Goal: Information Seeking & Learning: Learn about a topic

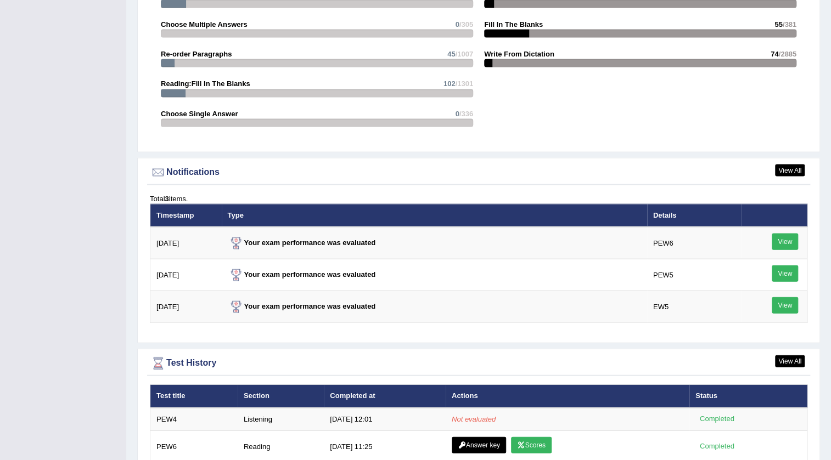
scroll to position [1296, 0]
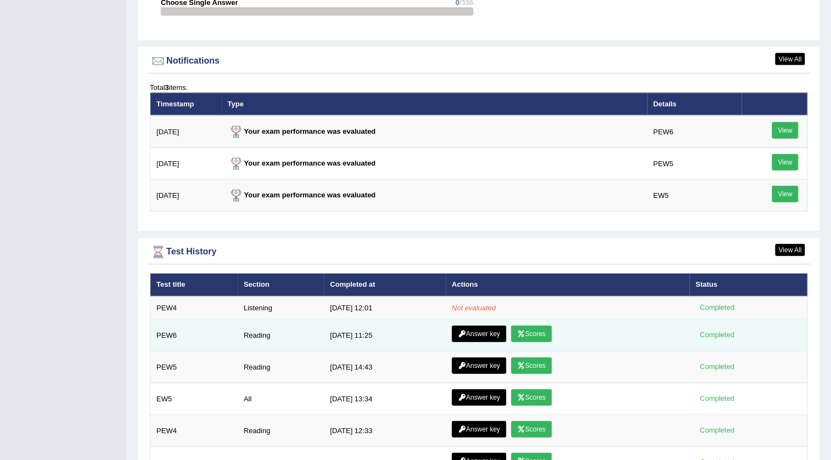
click at [539, 330] on link "Scores" at bounding box center [531, 334] width 41 height 16
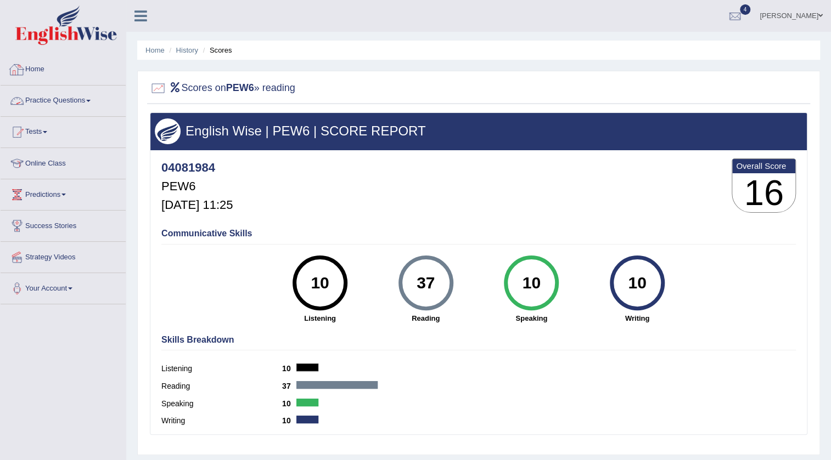
click at [33, 61] on link "Home" at bounding box center [63, 67] width 125 height 27
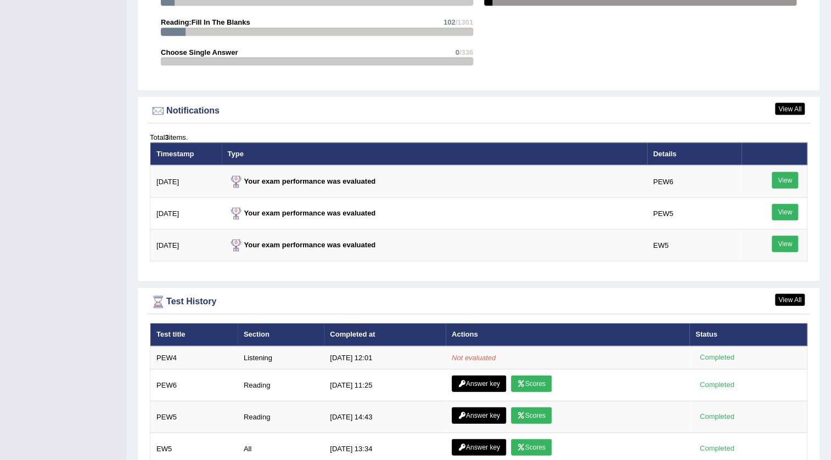
scroll to position [1396, 0]
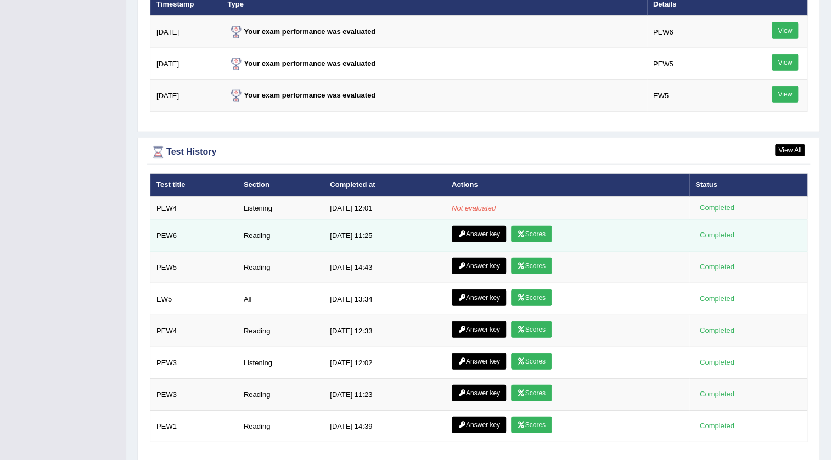
click at [495, 228] on link "Answer key" at bounding box center [478, 234] width 54 height 16
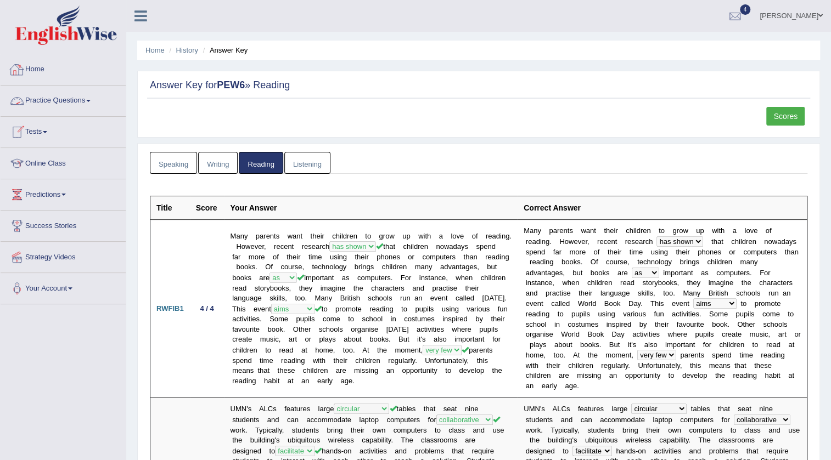
click at [46, 71] on link "Home" at bounding box center [63, 67] width 125 height 27
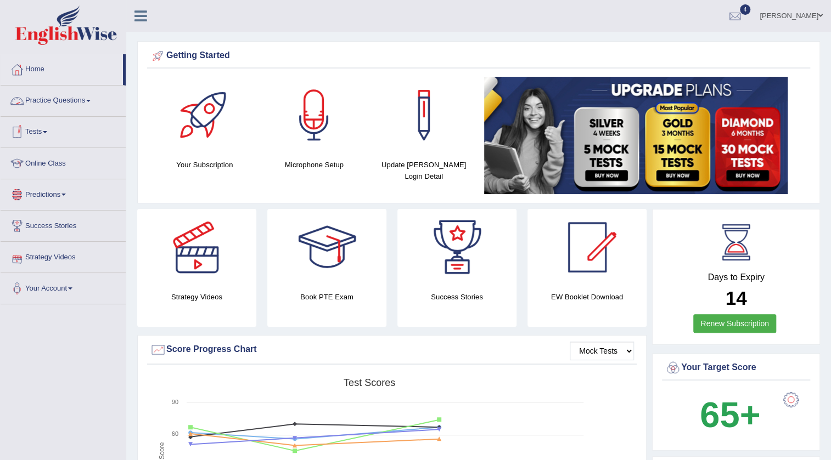
click at [91, 94] on link "Practice Questions" at bounding box center [63, 99] width 125 height 27
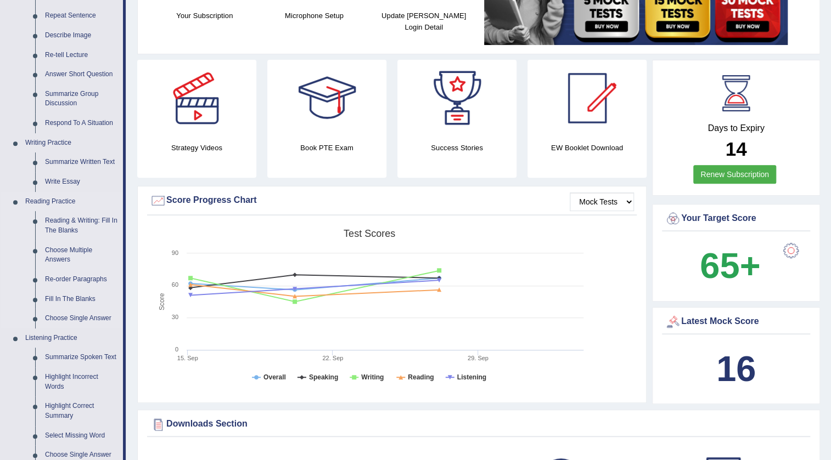
scroll to position [199, 0]
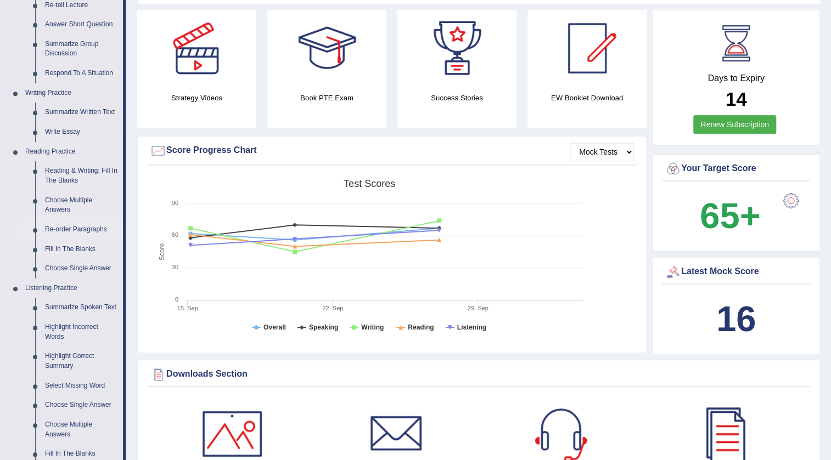
click at [88, 230] on link "Re-order Paragraphs" at bounding box center [81, 230] width 83 height 20
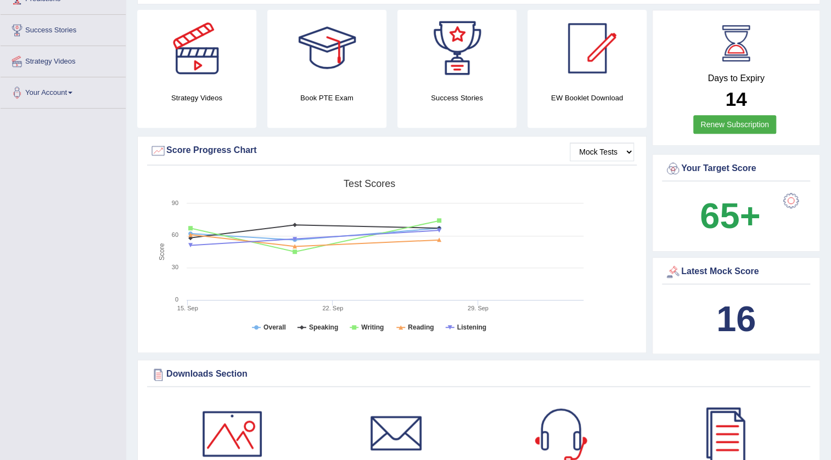
scroll to position [203, 0]
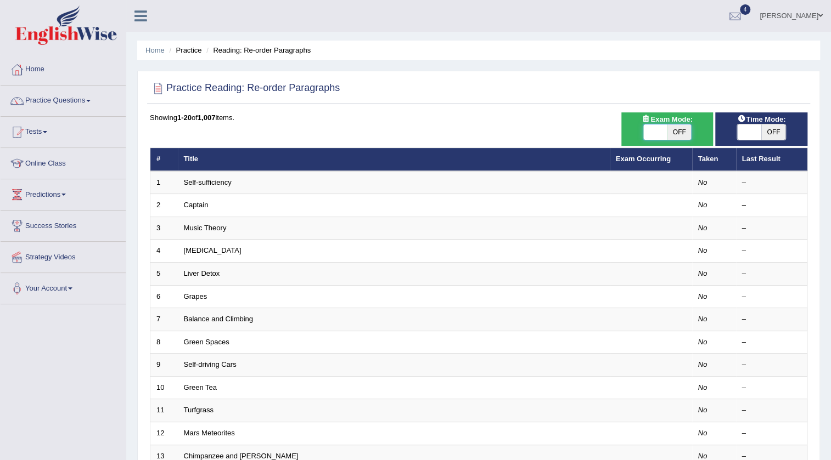
click at [657, 131] on span at bounding box center [655, 132] width 24 height 15
checkbox input "true"
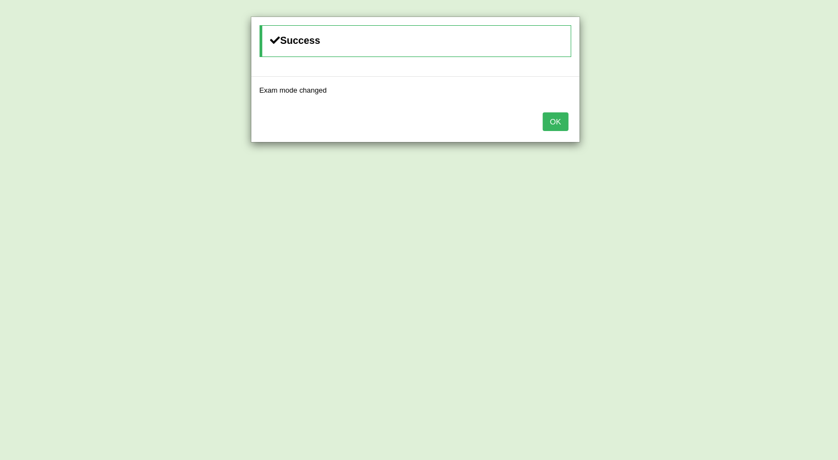
click at [552, 125] on button "OK" at bounding box center [555, 121] width 25 height 19
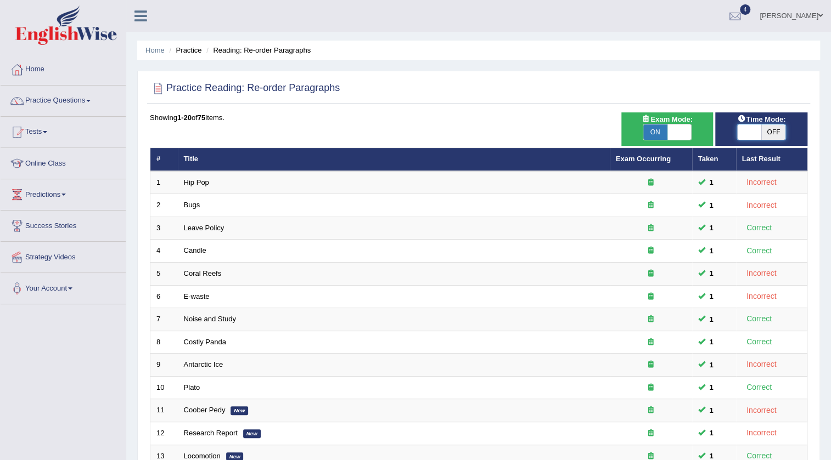
click at [750, 129] on span at bounding box center [749, 132] width 24 height 15
checkbox input "true"
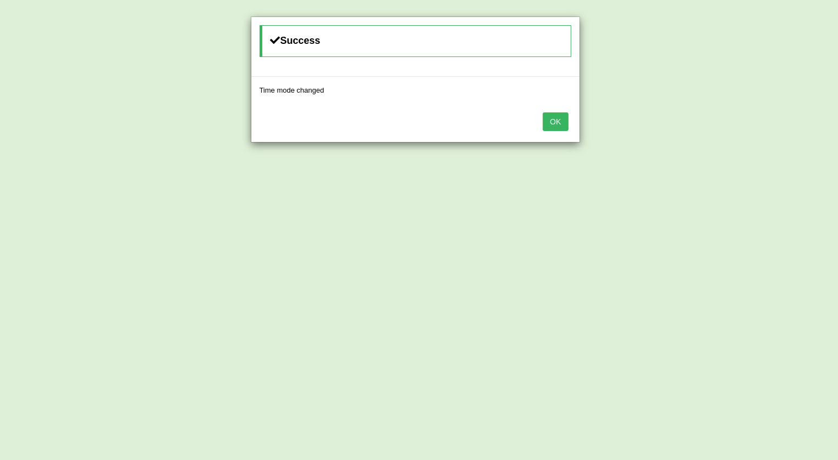
click at [558, 123] on button "OK" at bounding box center [555, 121] width 25 height 19
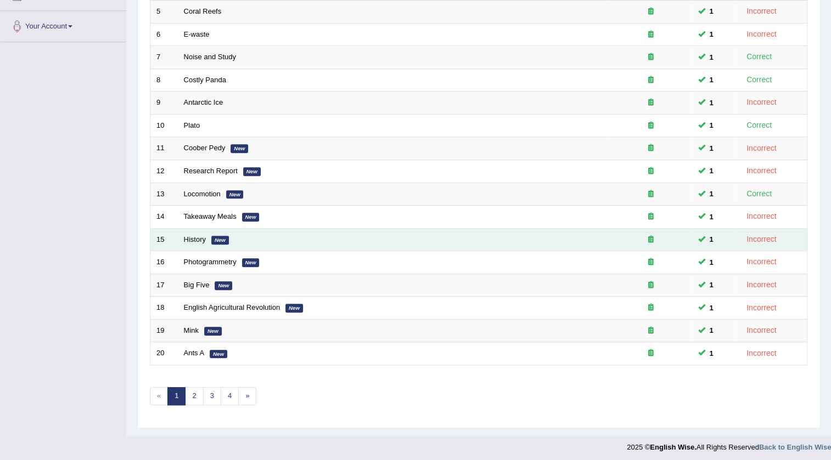
scroll to position [264, 0]
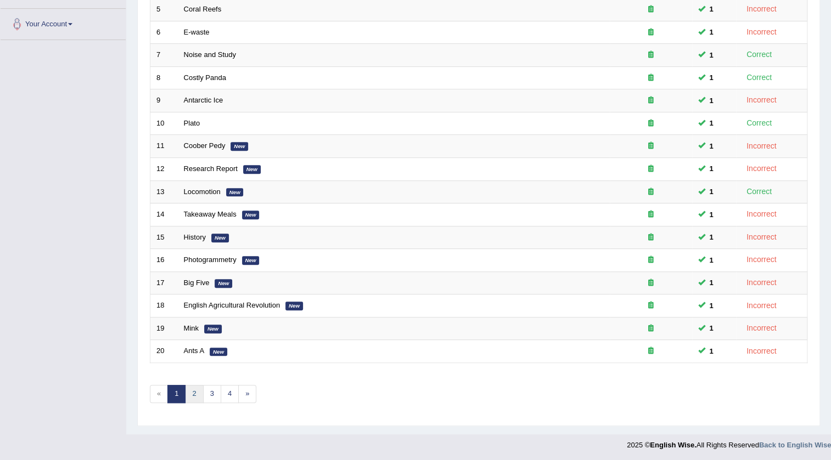
click at [197, 393] on link "2" at bounding box center [194, 394] width 18 height 18
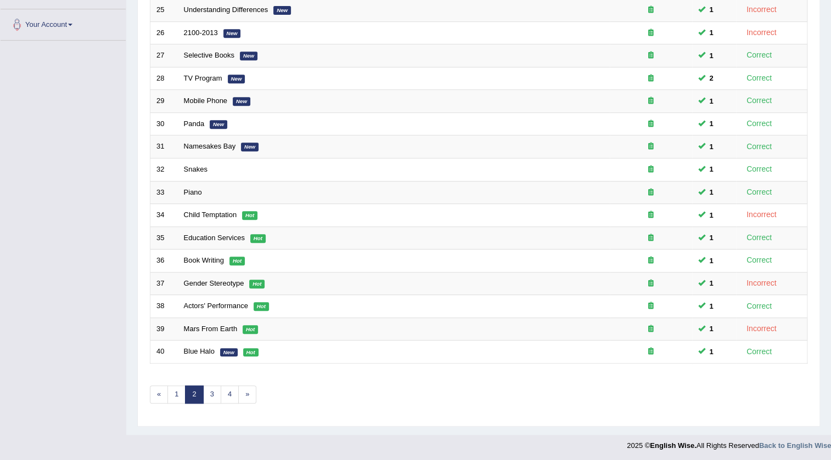
scroll to position [264, 0]
click at [208, 387] on link "3" at bounding box center [212, 394] width 18 height 18
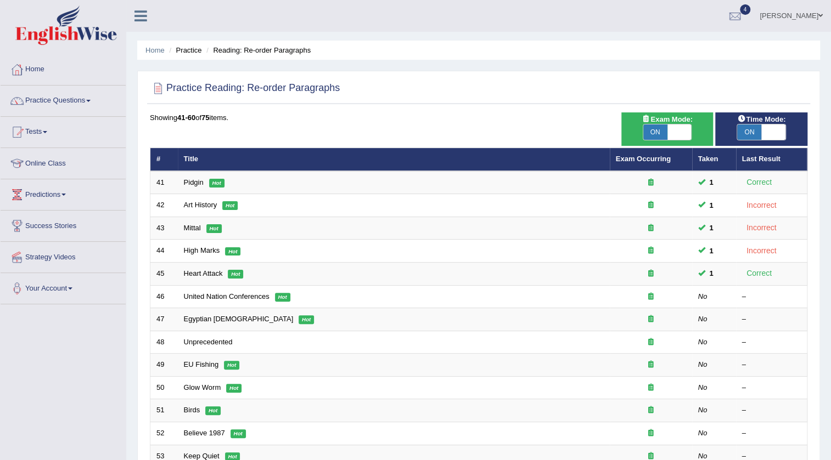
scroll to position [49, 0]
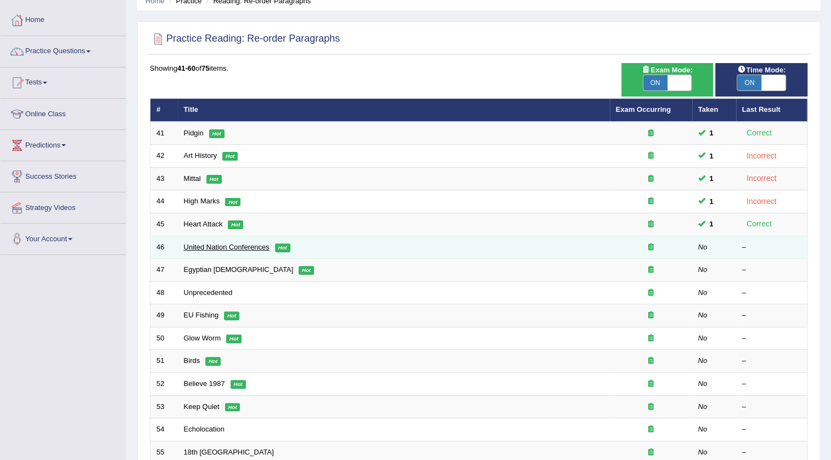
click at [232, 247] on link "United Nation Conferences" at bounding box center [227, 247] width 86 height 8
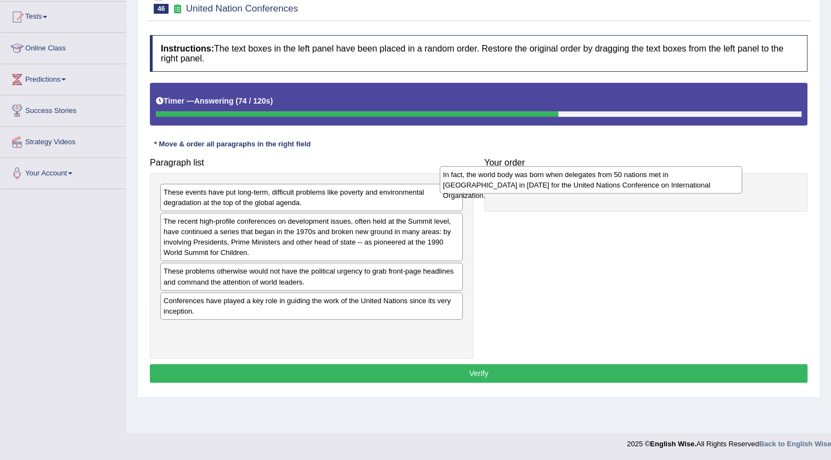
drag, startPoint x: 259, startPoint y: 200, endPoint x: 539, endPoint y: 182, distance: 279.8
click at [539, 182] on div "In fact, the world body was born when delegates from 50 nations met in San Fran…" at bounding box center [590, 179] width 302 height 27
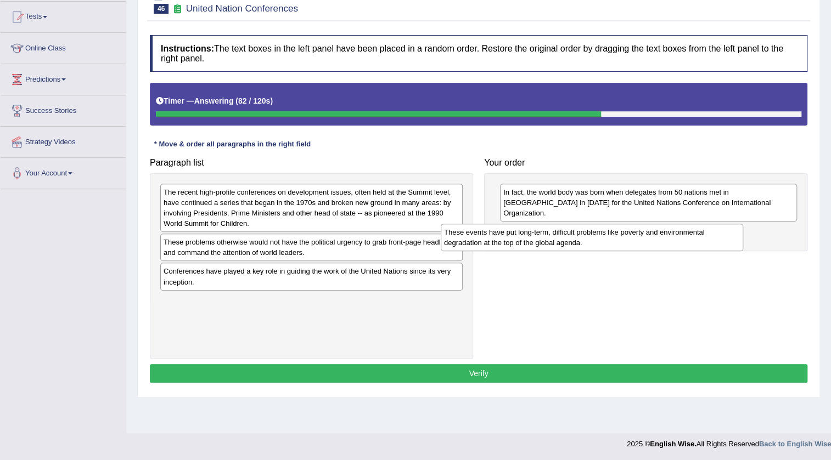
drag, startPoint x: 246, startPoint y: 201, endPoint x: 515, endPoint y: 235, distance: 271.0
click at [526, 241] on div "These events have put long-term, difficult problems like poverty and environmen…" at bounding box center [592, 237] width 302 height 27
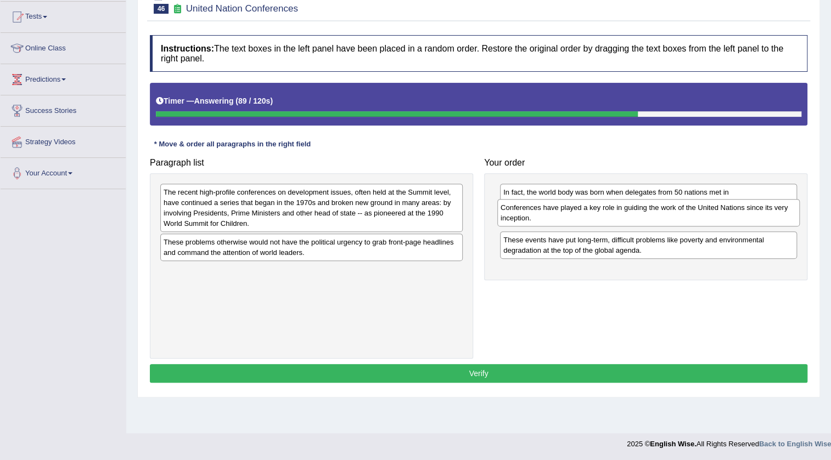
drag, startPoint x: 272, startPoint y: 272, endPoint x: 608, endPoint y: 208, distance: 342.8
click at [608, 208] on div "Conferences have played a key role in guiding the work of the United Nations si…" at bounding box center [648, 212] width 302 height 27
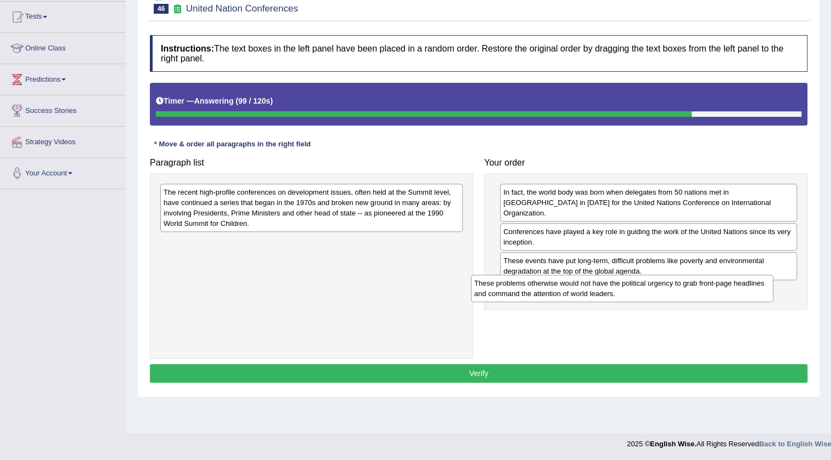
drag, startPoint x: 260, startPoint y: 249, endPoint x: 123, endPoint y: 170, distance: 157.8
click at [567, 286] on div "These problems otherwise would not have the political urgency to grab front-pag…" at bounding box center [622, 288] width 302 height 27
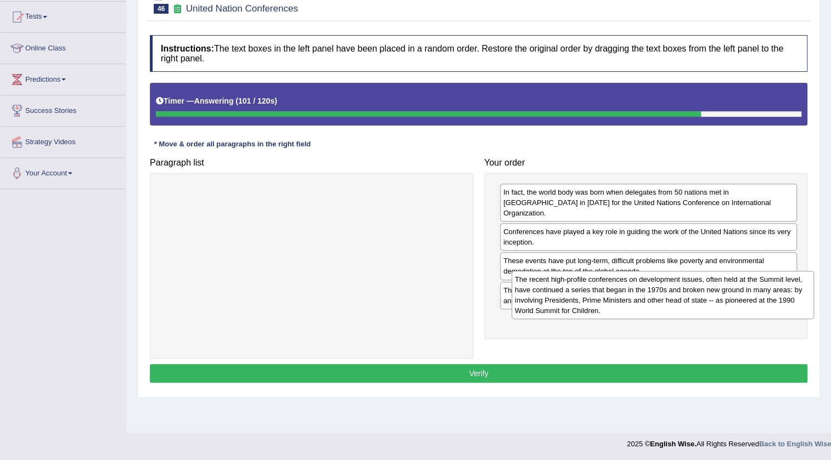
drag, startPoint x: 302, startPoint y: 202, endPoint x: 653, endPoint y: 289, distance: 361.6
click at [653, 289] on div "The recent high-profile conferences on development issues, often held at the Su…" at bounding box center [662, 295] width 302 height 48
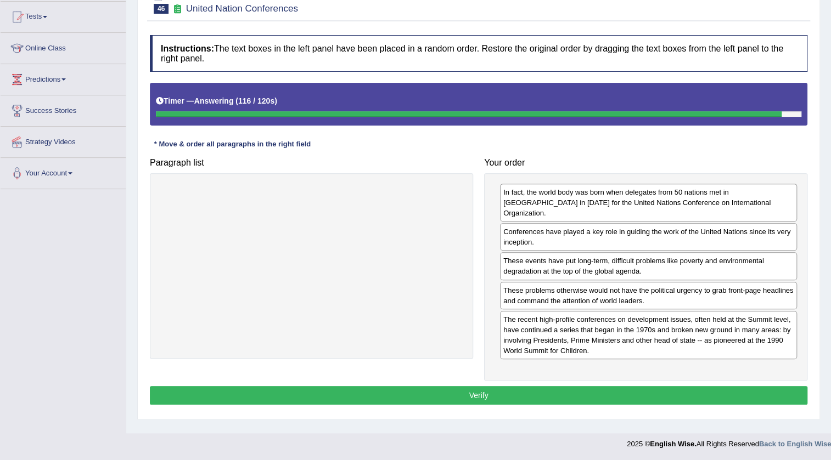
click at [556, 386] on button "Verify" at bounding box center [478, 395] width 657 height 19
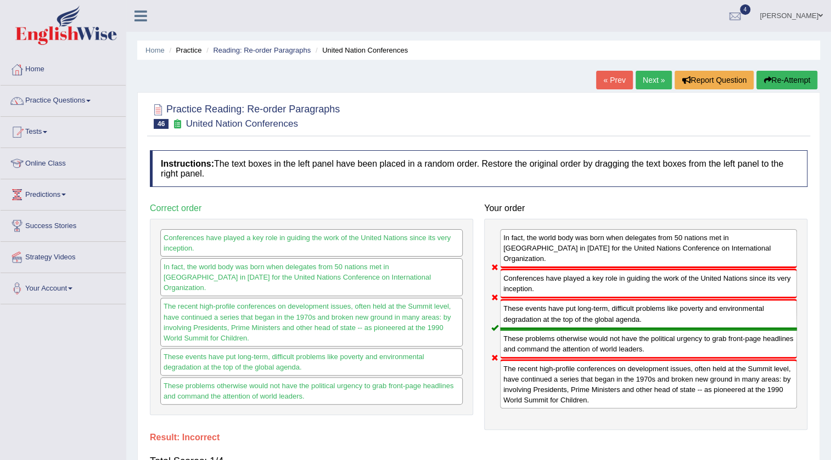
click at [647, 82] on link "Next »" at bounding box center [653, 80] width 36 height 19
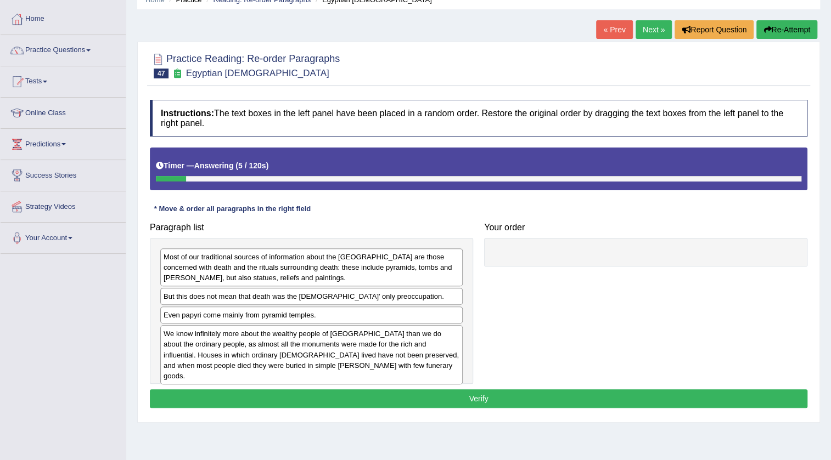
scroll to position [99, 0]
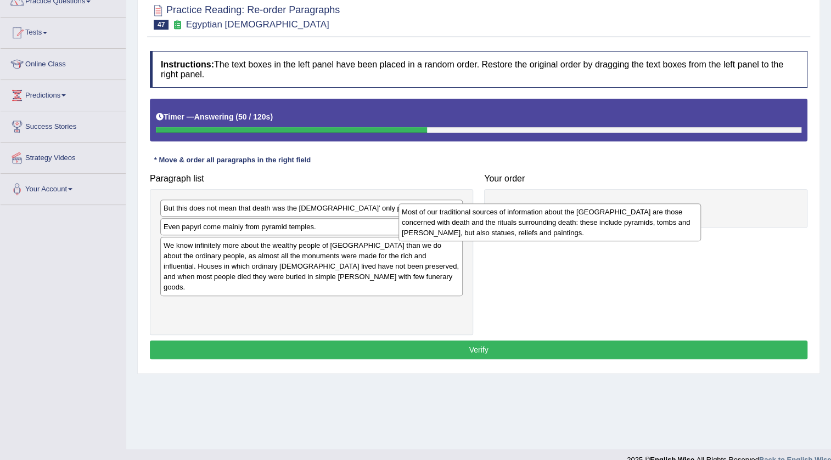
drag, startPoint x: 270, startPoint y: 212, endPoint x: 508, endPoint y: 216, distance: 238.1
click at [508, 216] on div "Most of our traditional sources of information about the [GEOGRAPHIC_DATA] are …" at bounding box center [549, 223] width 302 height 38
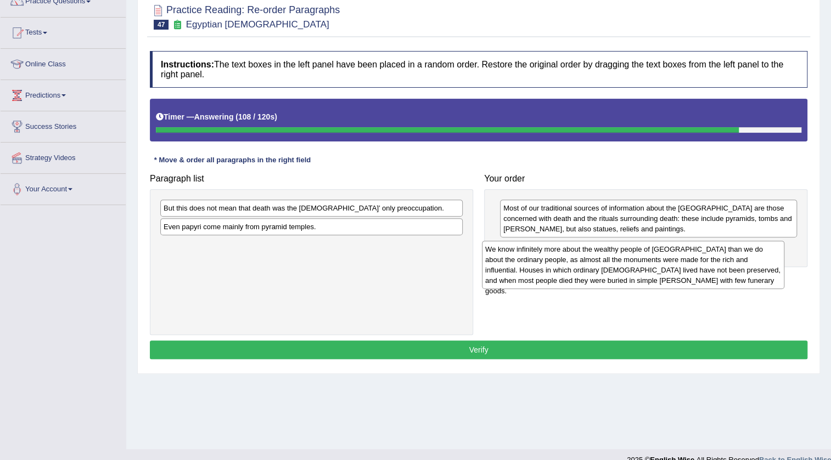
drag, startPoint x: 348, startPoint y: 256, endPoint x: 671, endPoint y: 257, distance: 323.7
click at [671, 257] on div "We know infinitely more about the wealthy people of [GEOGRAPHIC_DATA] than we d…" at bounding box center [633, 265] width 302 height 48
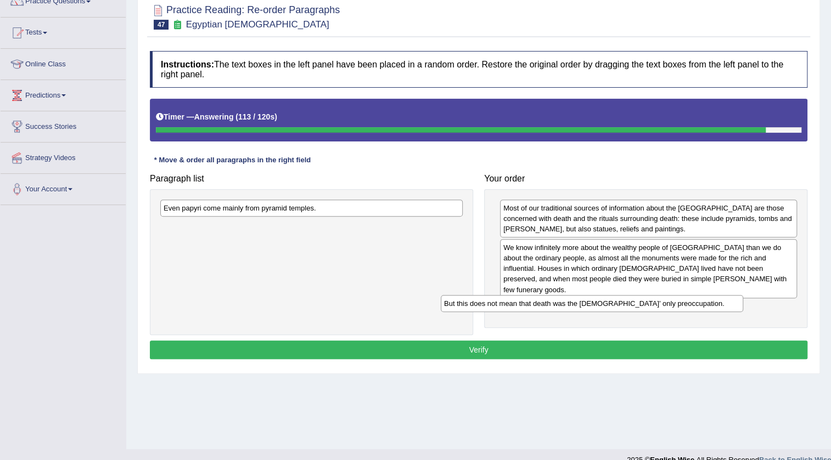
drag, startPoint x: 369, startPoint y: 211, endPoint x: 649, endPoint y: 306, distance: 296.1
click at [649, 306] on div "But this does not mean that death was the [DEMOGRAPHIC_DATA]’ only preoccupatio…" at bounding box center [592, 303] width 302 height 17
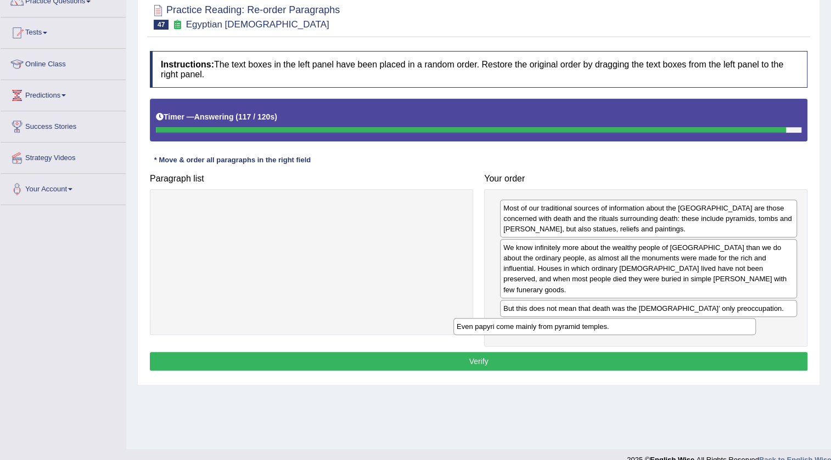
drag, startPoint x: 318, startPoint y: 206, endPoint x: 631, endPoint y: 297, distance: 325.7
click at [631, 318] on div "Even papyri come mainly from pyramid temples." at bounding box center [604, 326] width 302 height 17
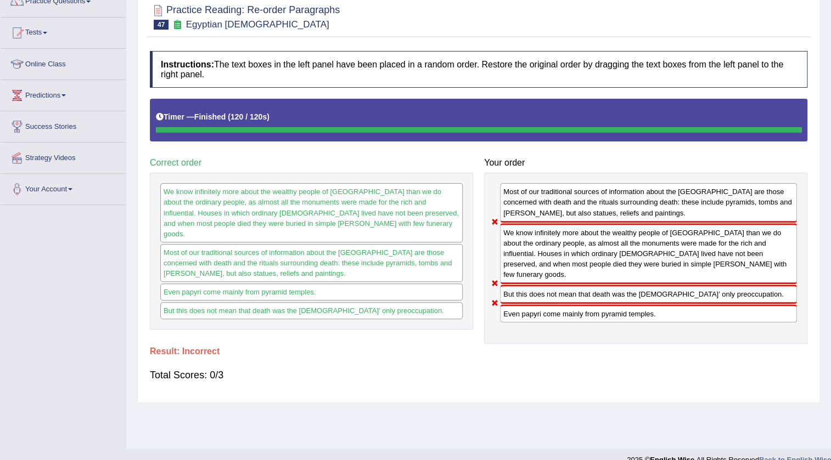
scroll to position [0, 0]
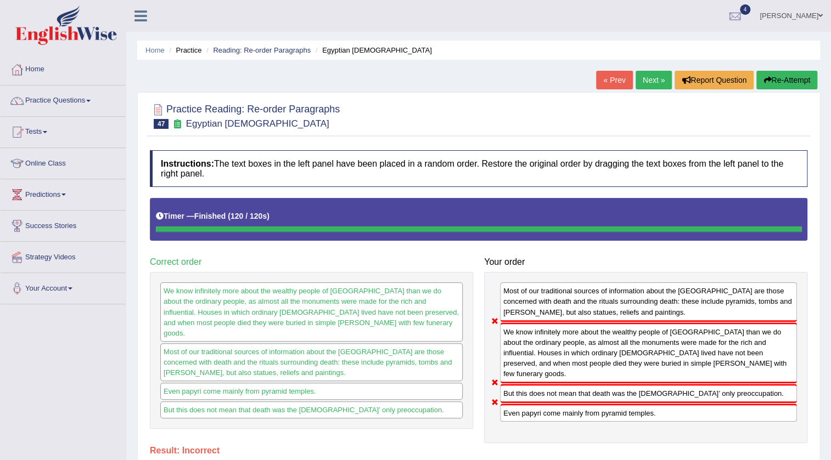
click at [661, 80] on link "Next »" at bounding box center [653, 80] width 36 height 19
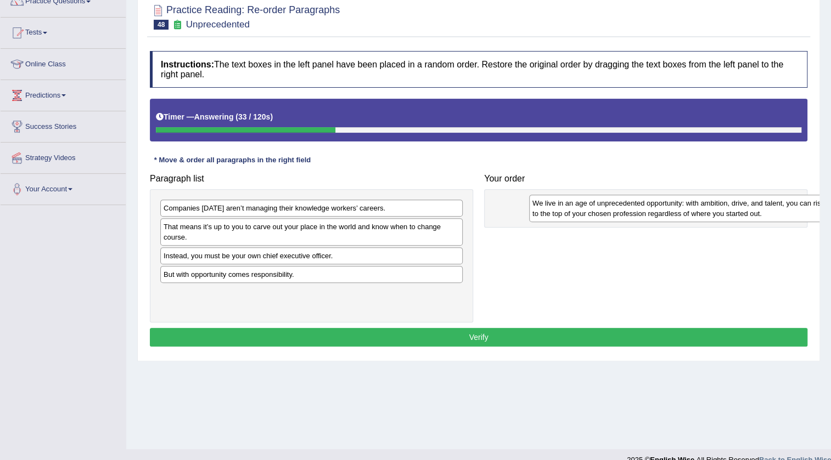
drag, startPoint x: 345, startPoint y: 279, endPoint x: 713, endPoint y: 208, distance: 375.5
click at [713, 208] on div "We live in an age of unprecedented opportunity: with ambition, drive, and talen…" at bounding box center [680, 208] width 302 height 27
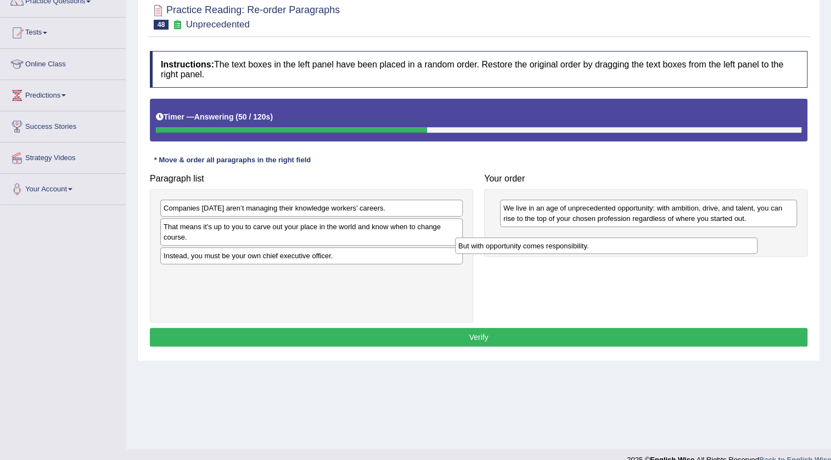
drag, startPoint x: 282, startPoint y: 276, endPoint x: 568, endPoint y: 248, distance: 287.7
click at [568, 248] on div "But with opportunity comes responsibility." at bounding box center [606, 246] width 302 height 17
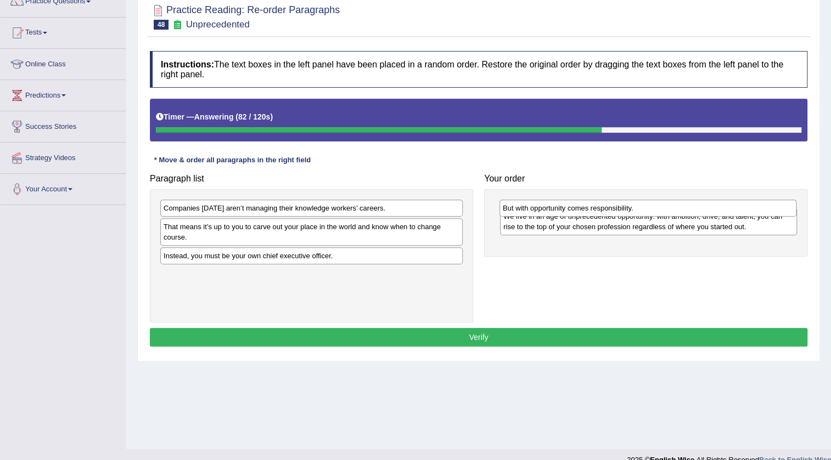
drag, startPoint x: 564, startPoint y: 238, endPoint x: 563, endPoint y: 208, distance: 29.1
click at [563, 208] on div "But with opportunity comes responsibility." at bounding box center [647, 208] width 297 height 17
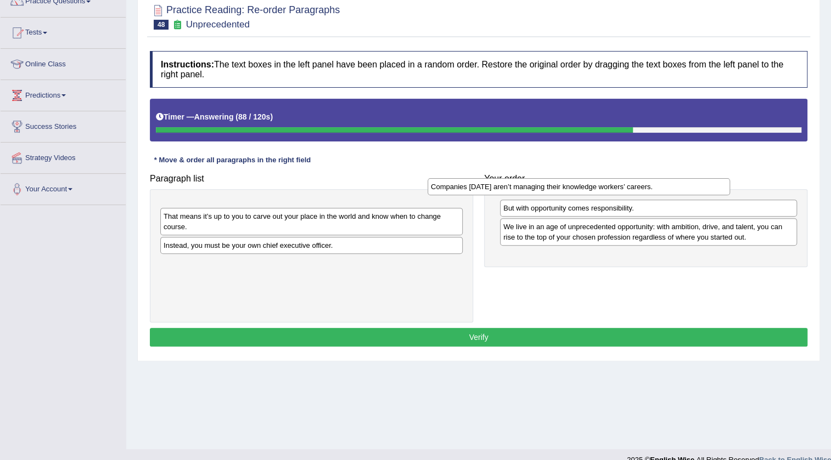
drag, startPoint x: 282, startPoint y: 211, endPoint x: 549, endPoint y: 189, distance: 268.0
click at [549, 189] on div "Companies today aren’t managing their knowledge workers’ careers." at bounding box center [578, 186] width 302 height 17
drag, startPoint x: 264, startPoint y: 212, endPoint x: 623, endPoint y: 183, distance: 359.9
click at [623, 183] on div "Companies today aren’t managing their knowledge workers’ careers." at bounding box center [672, 179] width 302 height 17
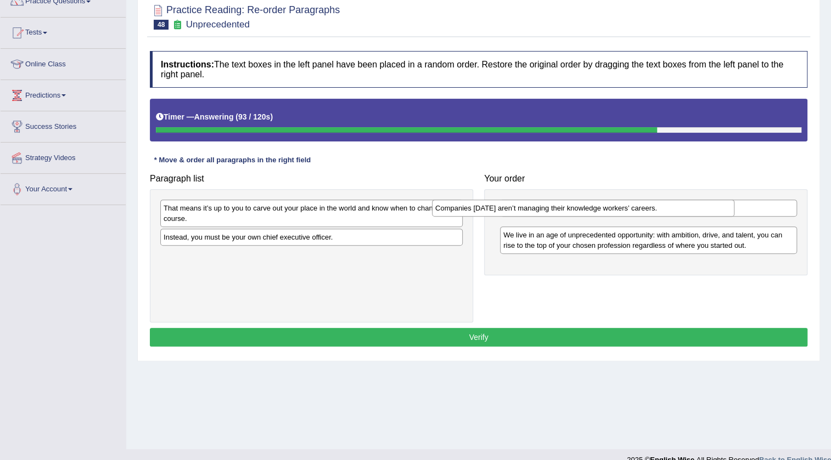
drag, startPoint x: 385, startPoint y: 210, endPoint x: 657, endPoint y: 210, distance: 271.6
click at [657, 210] on div "Companies today aren’t managing their knowledge workers’ careers." at bounding box center [583, 208] width 302 height 17
drag, startPoint x: 597, startPoint y: 228, endPoint x: 593, endPoint y: 202, distance: 26.1
click at [593, 202] on div "Companies today aren’t managing their knowledge workers’ careers." at bounding box center [644, 200] width 297 height 17
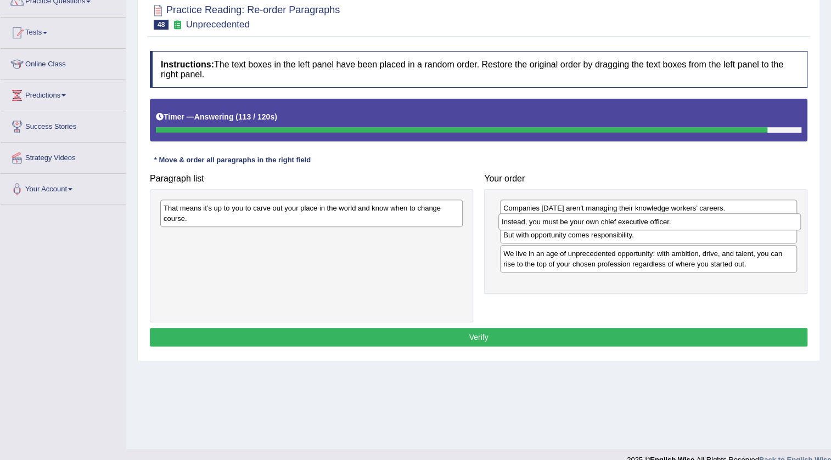
drag, startPoint x: 318, startPoint y: 238, endPoint x: 653, endPoint y: 223, distance: 335.0
click at [653, 223] on div "Instead, you must be your own chief executive officer." at bounding box center [649, 221] width 302 height 17
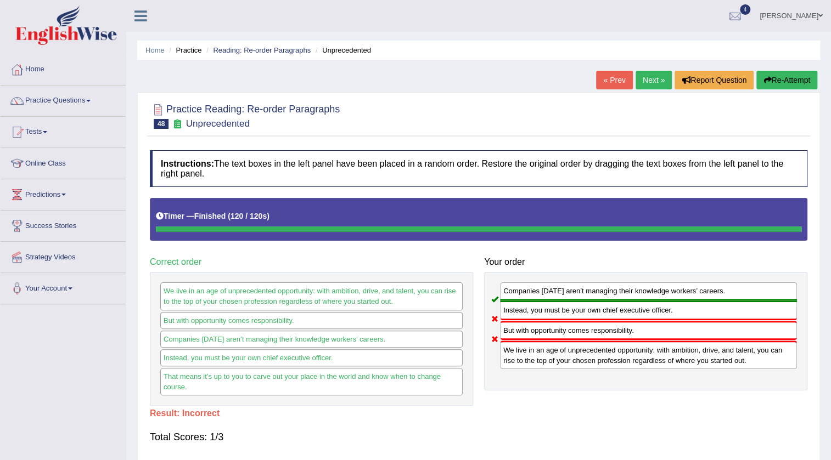
click at [648, 70] on div "Home Practice Reading: Re-order Paragraphs Unprecedented « Prev Next » Report Q…" at bounding box center [478, 274] width 704 height 549
click at [649, 82] on link "Next »" at bounding box center [653, 80] width 36 height 19
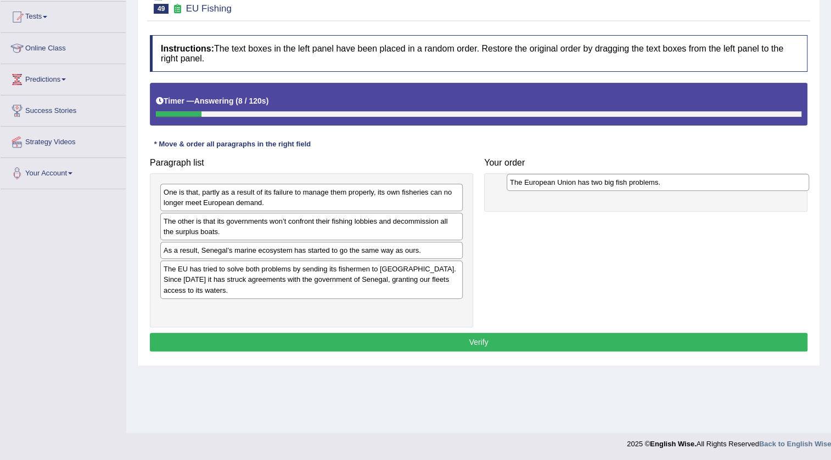
drag, startPoint x: 268, startPoint y: 249, endPoint x: 614, endPoint y: 181, distance: 352.8
click at [614, 181] on div "The European Union has two big fish problems." at bounding box center [657, 182] width 302 height 17
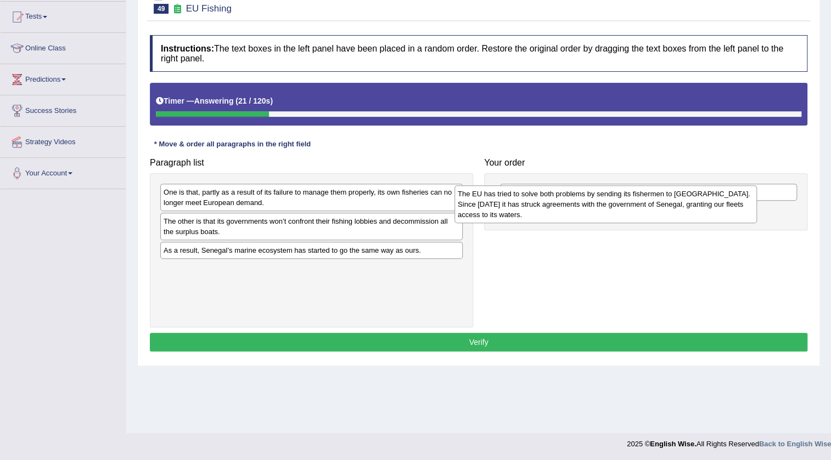
drag, startPoint x: 367, startPoint y: 270, endPoint x: 661, endPoint y: 195, distance: 303.5
click at [661, 195] on div "The EU has tried to solve both problems by sending its fishermen to West Africa…" at bounding box center [605, 204] width 302 height 38
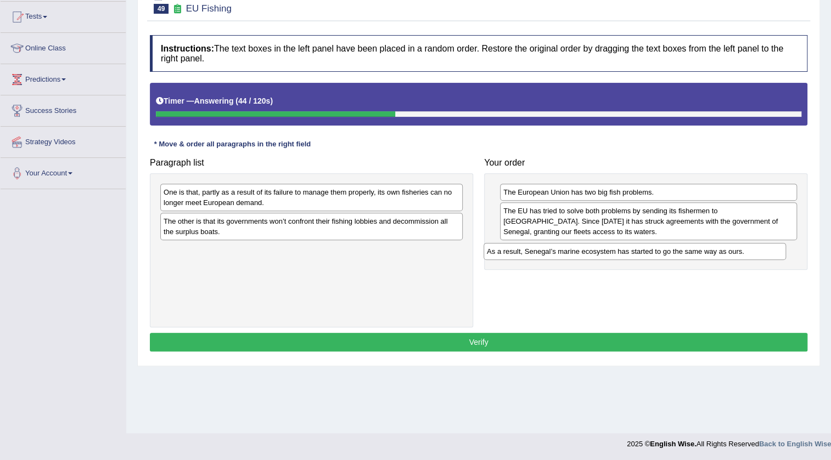
drag, startPoint x: 353, startPoint y: 252, endPoint x: 676, endPoint y: 253, distance: 323.1
click at [676, 253] on div "As a result, Senegal’s marine ecosystem has started to go the same way as ours." at bounding box center [634, 251] width 302 height 17
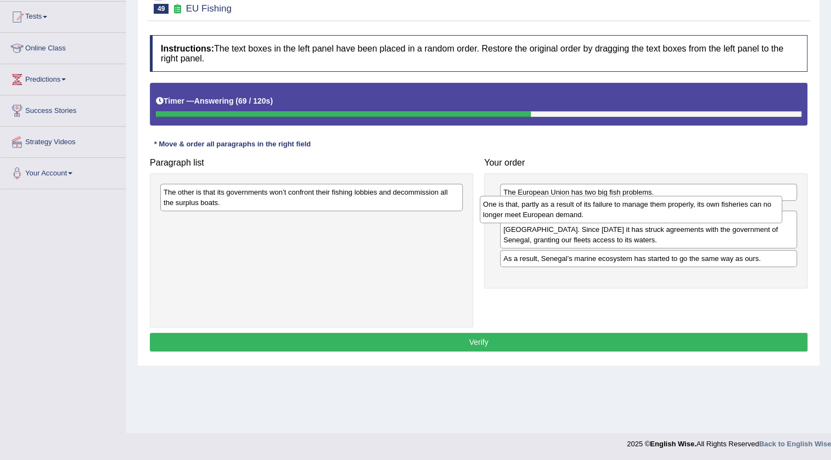
drag, startPoint x: 264, startPoint y: 191, endPoint x: 583, endPoint y: 203, distance: 319.5
click at [583, 203] on div "One is that, partly as a result of its failure to manage them properly, its own…" at bounding box center [630, 209] width 302 height 27
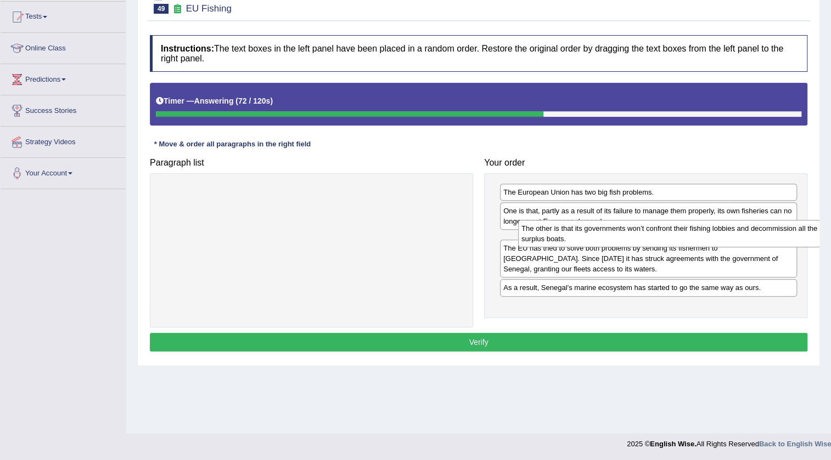
drag, startPoint x: 370, startPoint y: 200, endPoint x: 726, endPoint y: 236, distance: 357.9
click at [726, 236] on div "The other is that its governments won’t confront their fishing lobbies and deco…" at bounding box center [669, 233] width 302 height 27
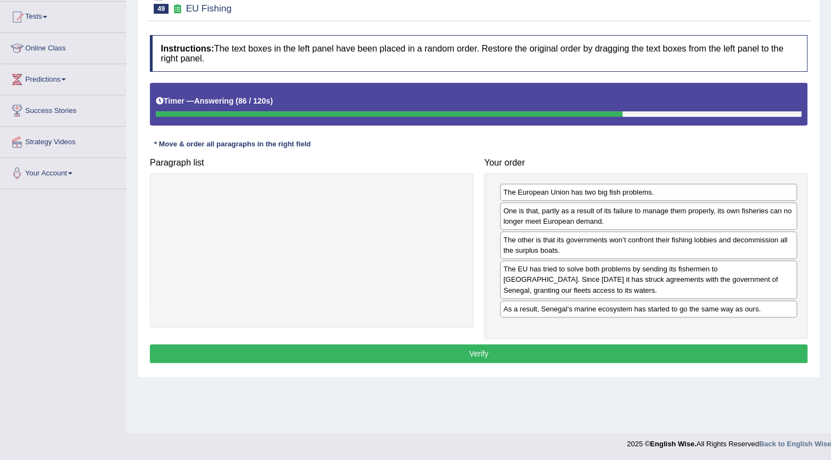
click at [642, 355] on button "Verify" at bounding box center [478, 354] width 657 height 19
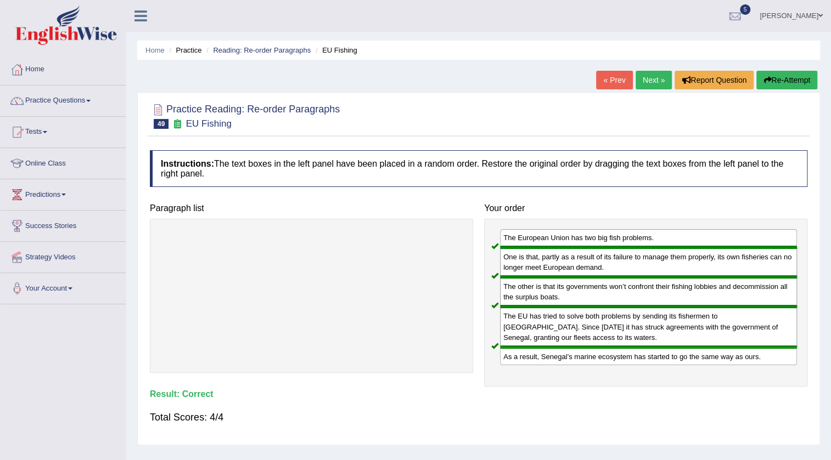
click at [653, 76] on link "Next »" at bounding box center [653, 80] width 36 height 19
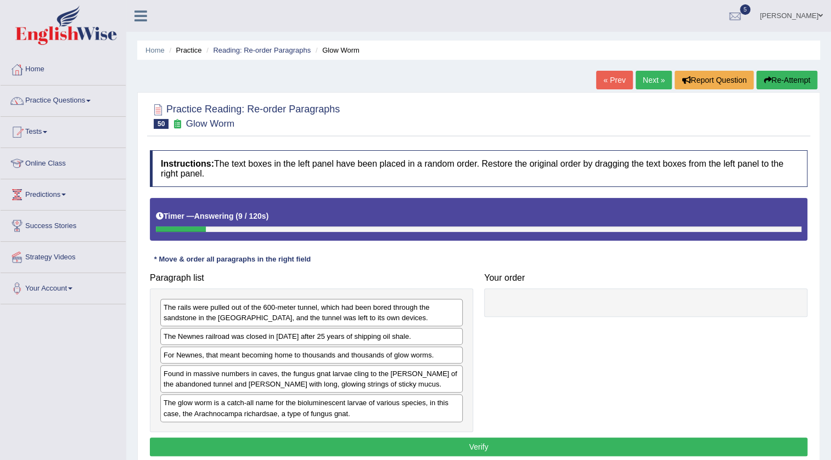
click at [89, 99] on link "Practice Questions" at bounding box center [63, 99] width 125 height 27
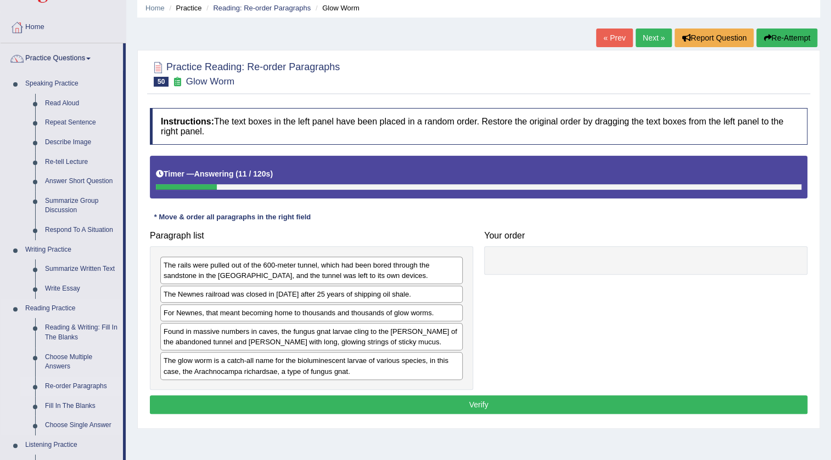
scroll to position [149, 0]
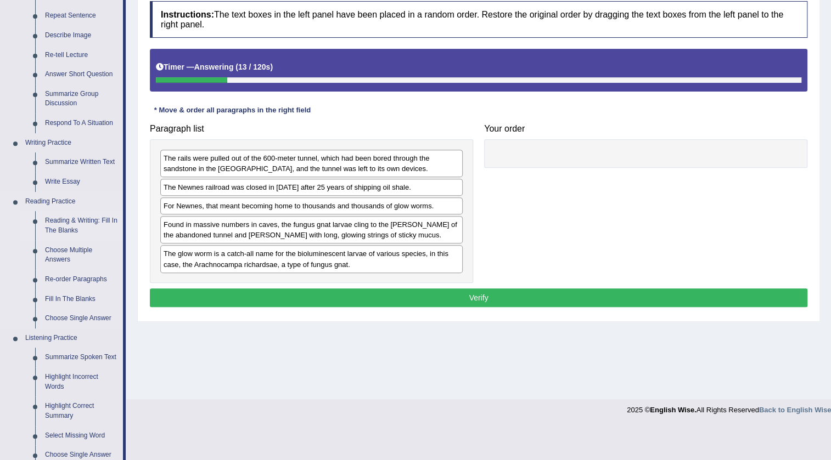
click at [61, 227] on link "Reading & Writing: Fill In The Blanks" at bounding box center [81, 225] width 83 height 29
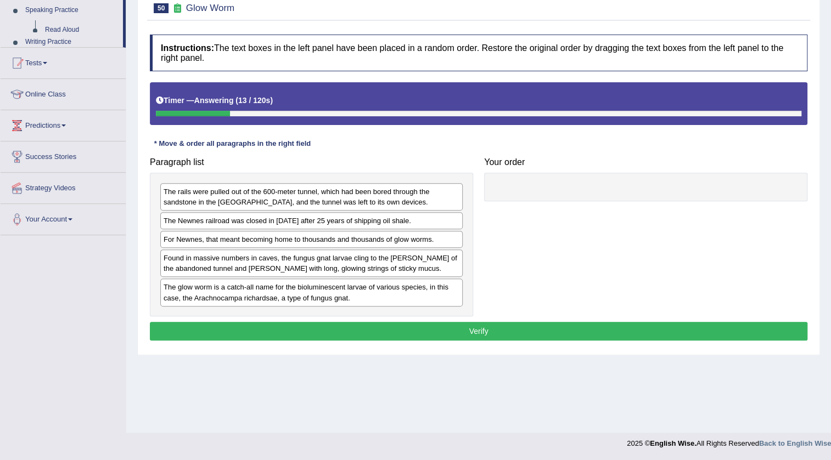
scroll to position [115, 0]
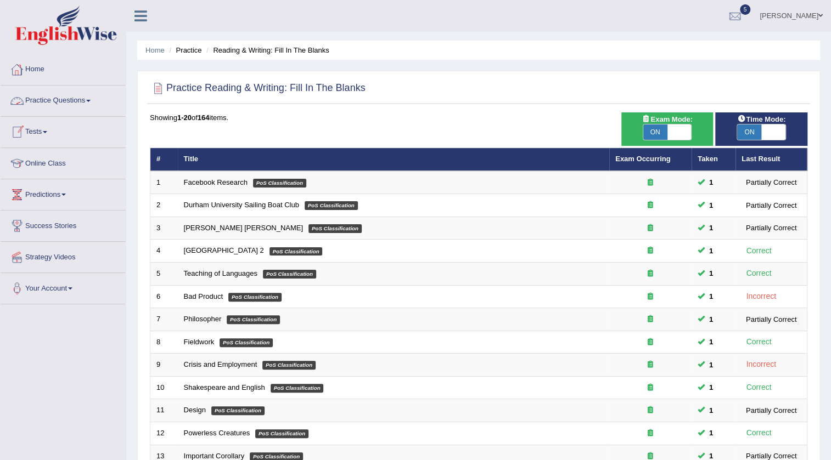
click at [39, 66] on link "Home" at bounding box center [63, 67] width 125 height 27
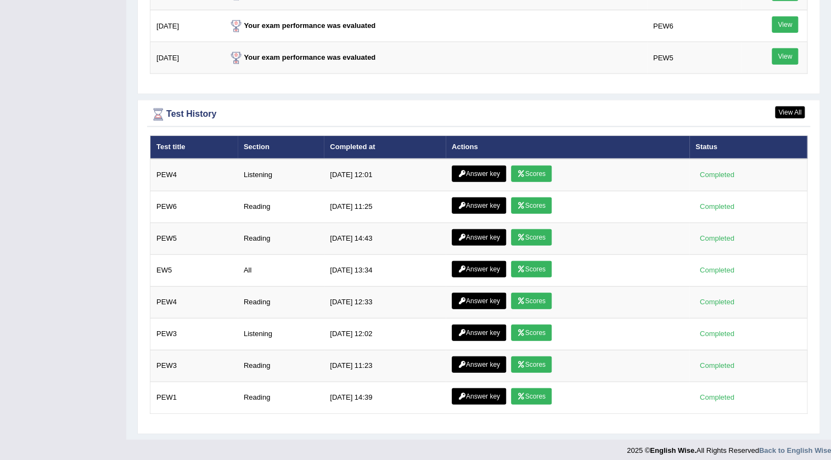
scroll to position [1437, 0]
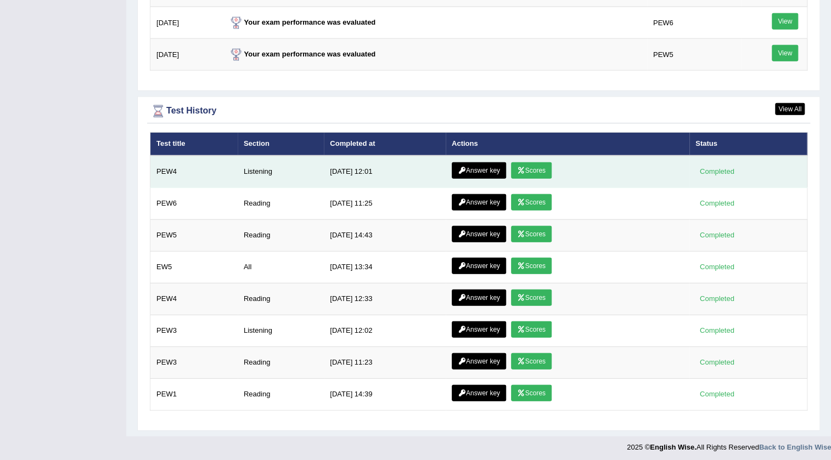
click at [539, 166] on link "Scores" at bounding box center [531, 170] width 41 height 16
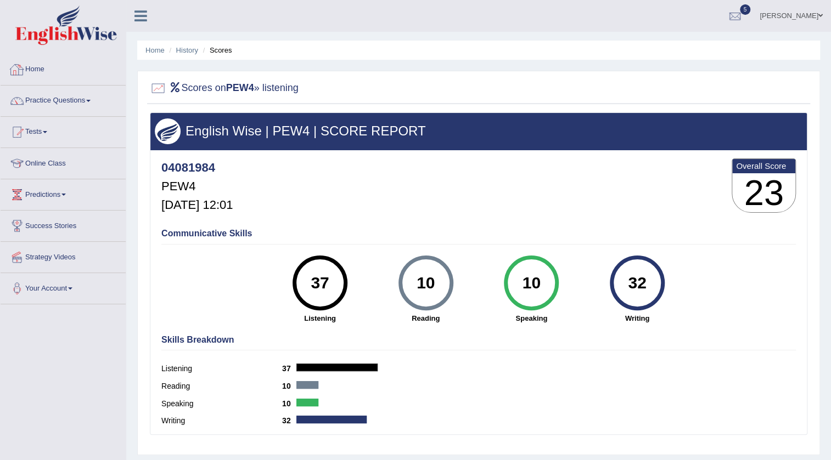
click at [49, 66] on link "Home" at bounding box center [63, 67] width 125 height 27
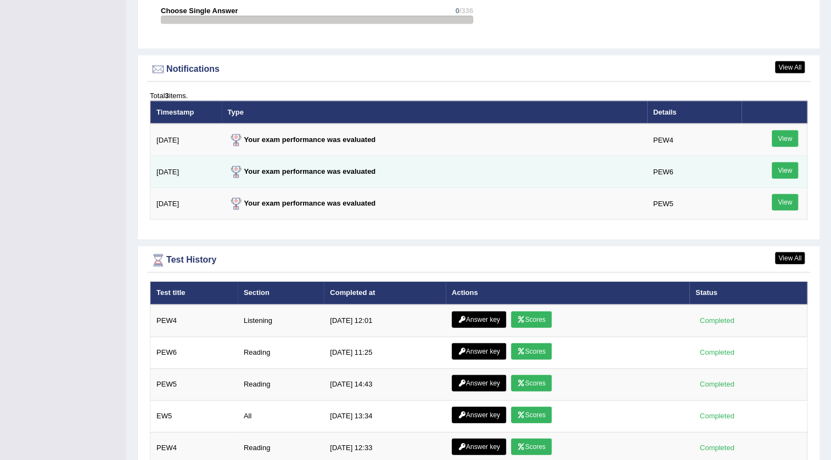
scroll to position [1296, 0]
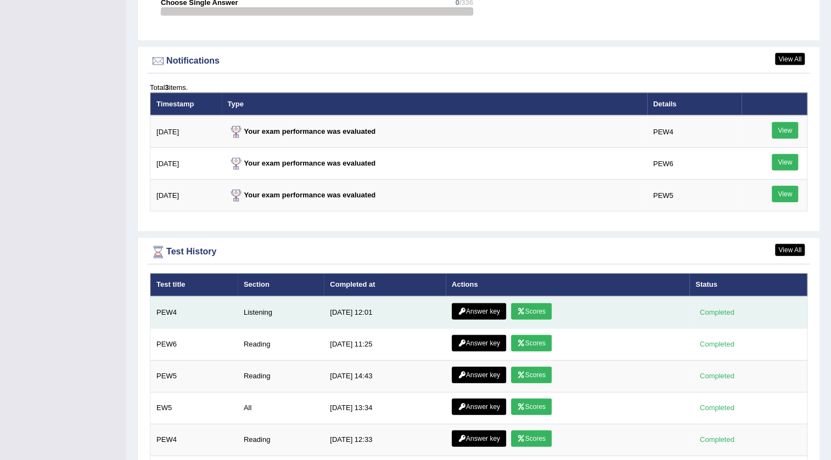
click at [477, 310] on link "Answer key" at bounding box center [478, 311] width 54 height 16
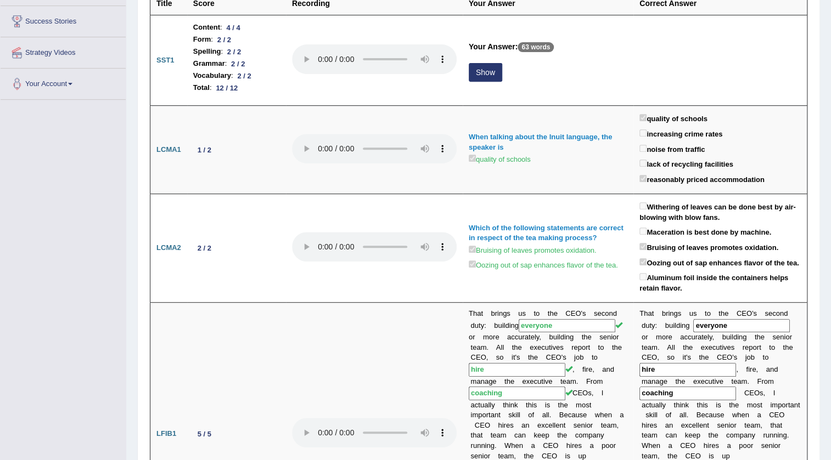
scroll to position [49, 0]
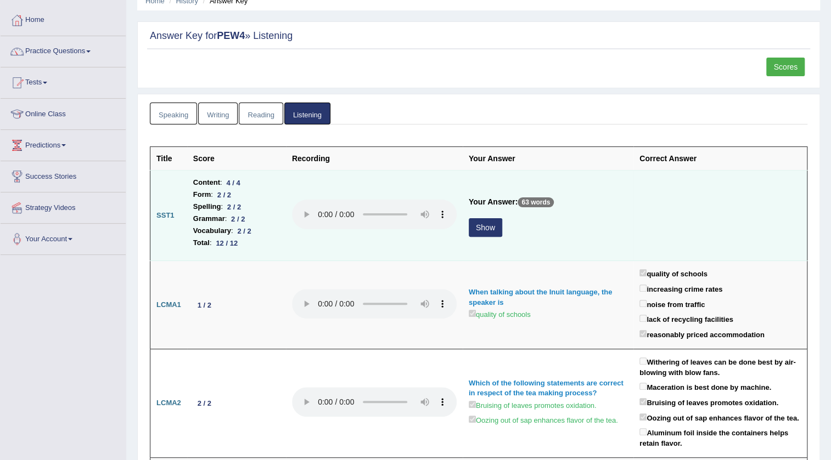
click at [480, 229] on button "Show" at bounding box center [484, 227] width 33 height 19
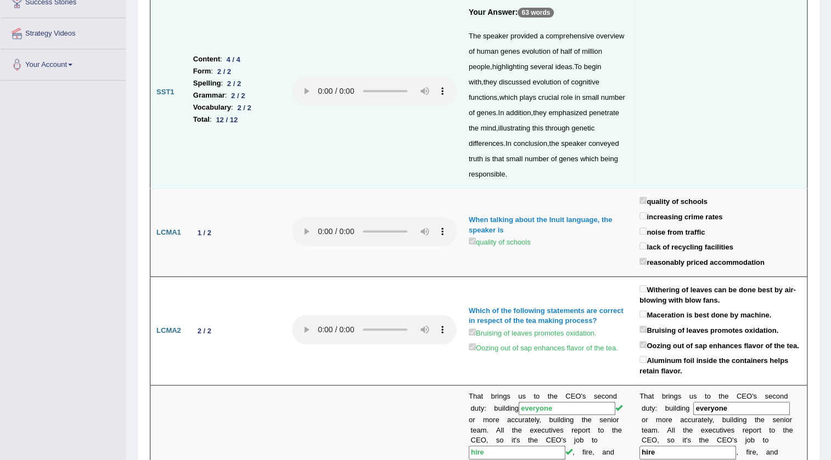
scroll to position [0, 0]
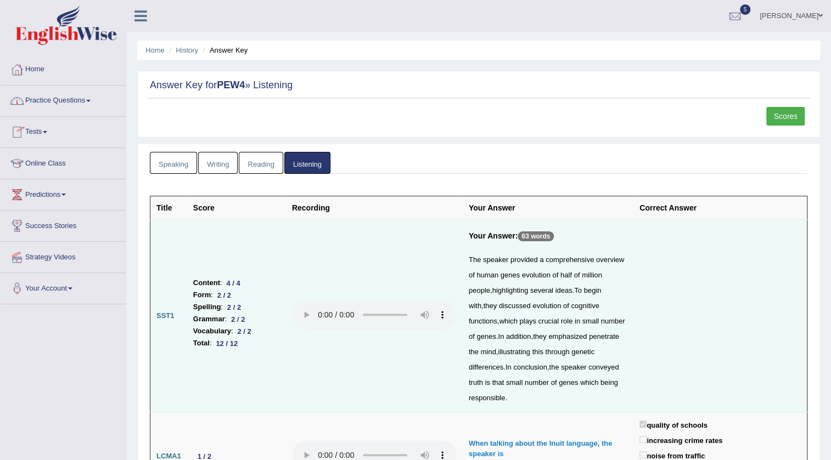
click at [39, 69] on link "Home" at bounding box center [63, 67] width 125 height 27
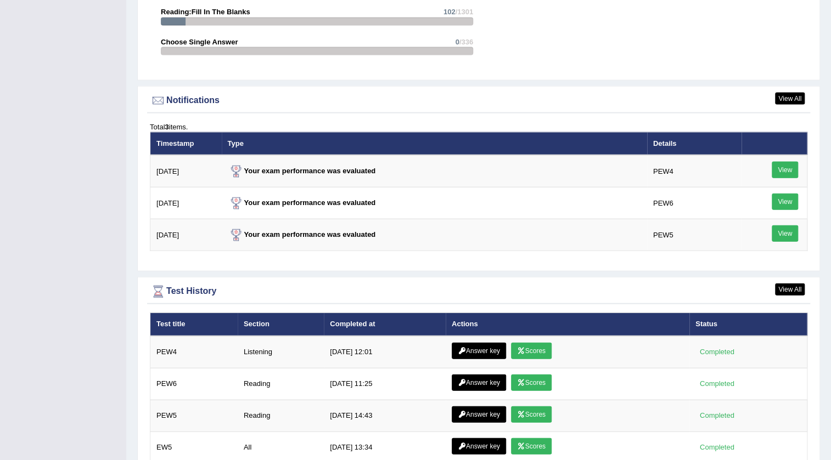
scroll to position [1396, 0]
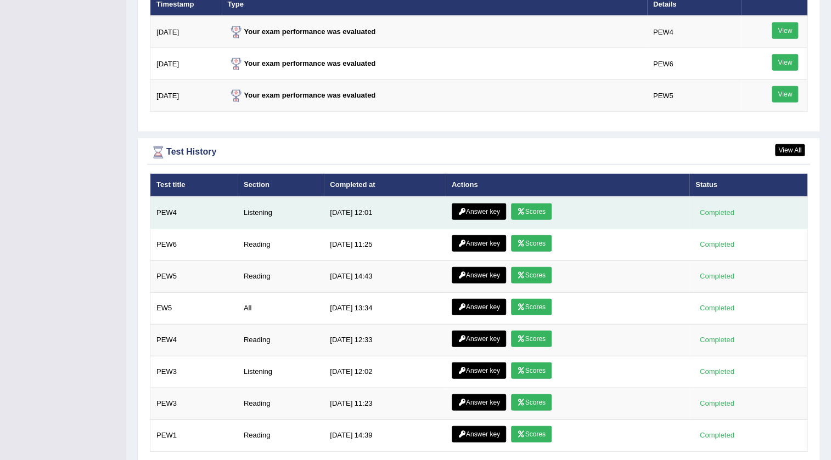
click at [520, 204] on link "Scores" at bounding box center [531, 212] width 41 height 16
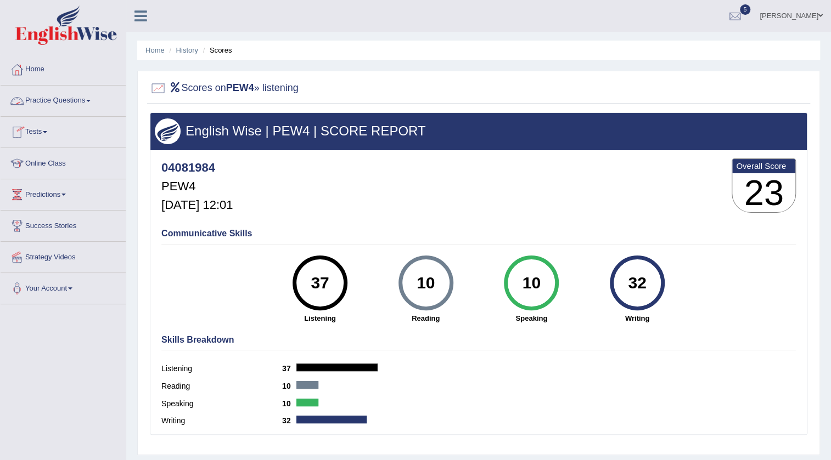
click at [73, 99] on link "Practice Questions" at bounding box center [63, 99] width 125 height 27
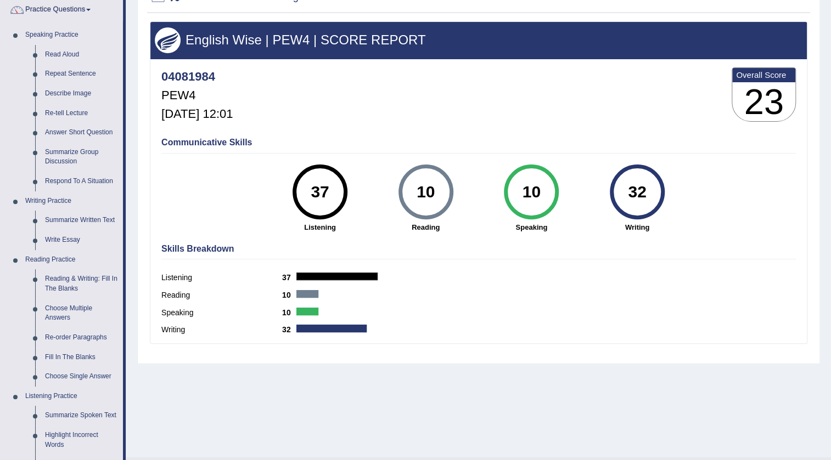
scroll to position [199, 0]
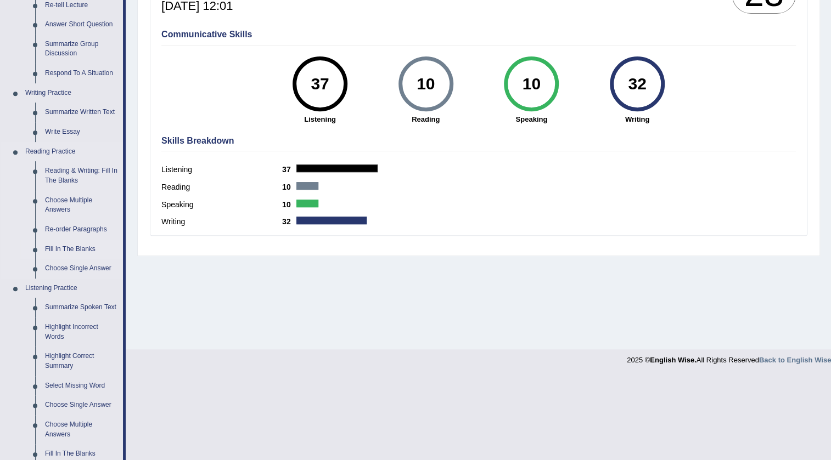
click at [72, 250] on link "Fill In The Blanks" at bounding box center [81, 250] width 83 height 20
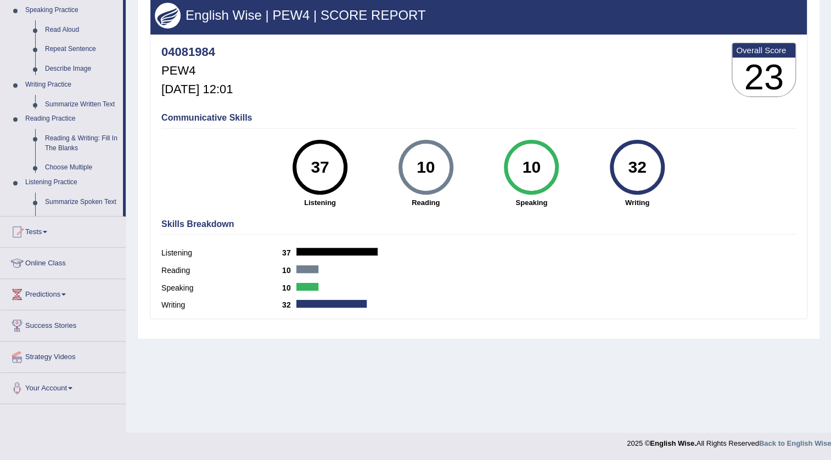
scroll to position [115, 0]
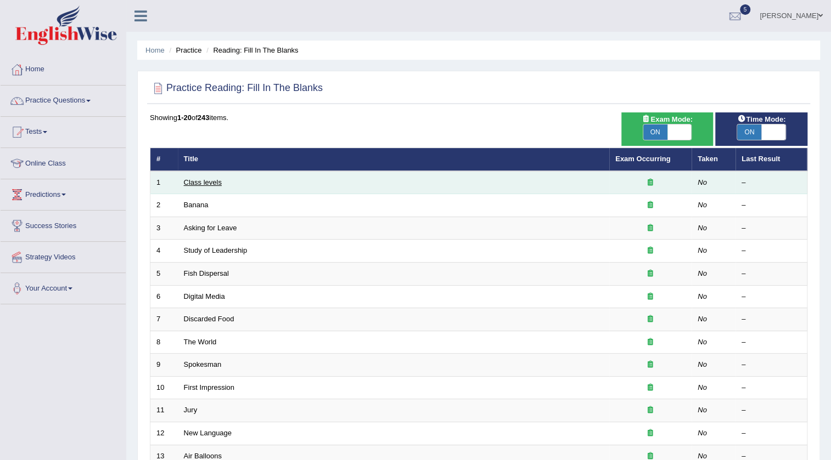
click at [216, 181] on link "Class levels" at bounding box center [203, 182] width 38 height 8
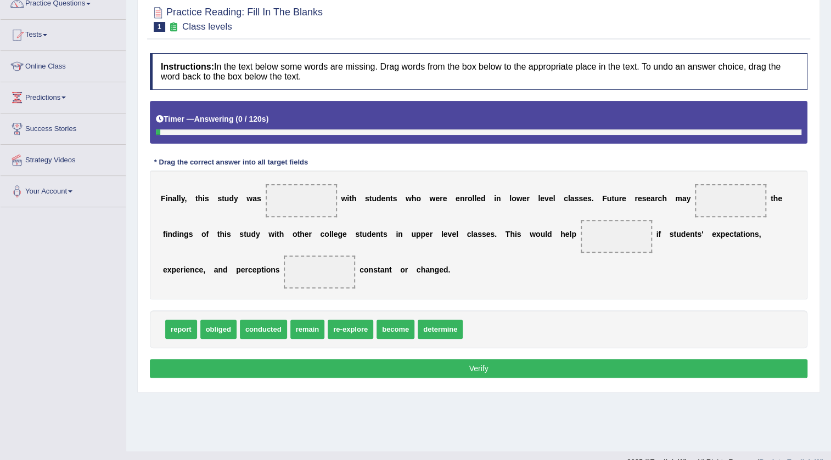
scroll to position [99, 0]
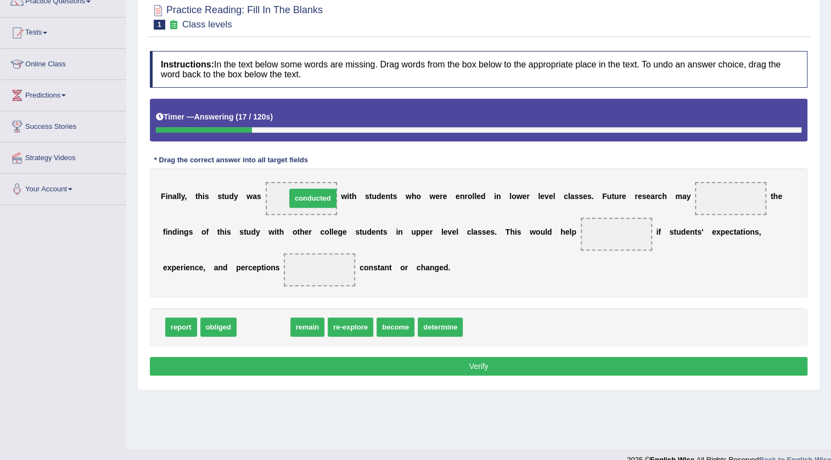
drag, startPoint x: 255, startPoint y: 328, endPoint x: 304, endPoint y: 199, distance: 138.0
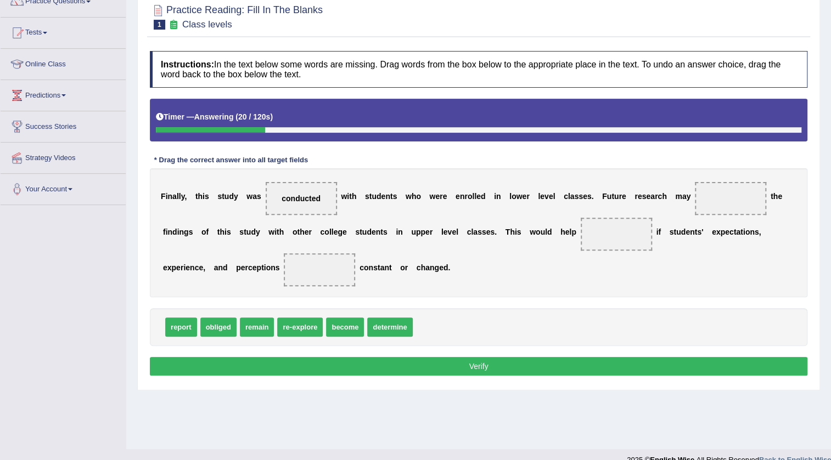
scroll to position [115, 0]
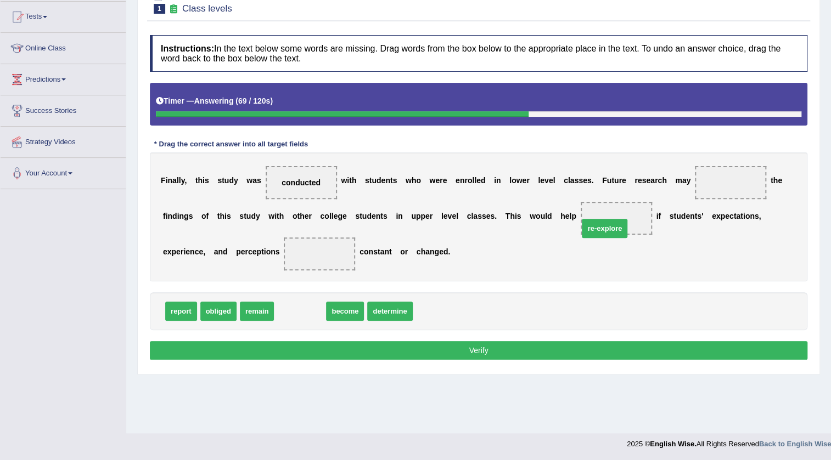
drag, startPoint x: 304, startPoint y: 310, endPoint x: 609, endPoint y: 225, distance: 317.0
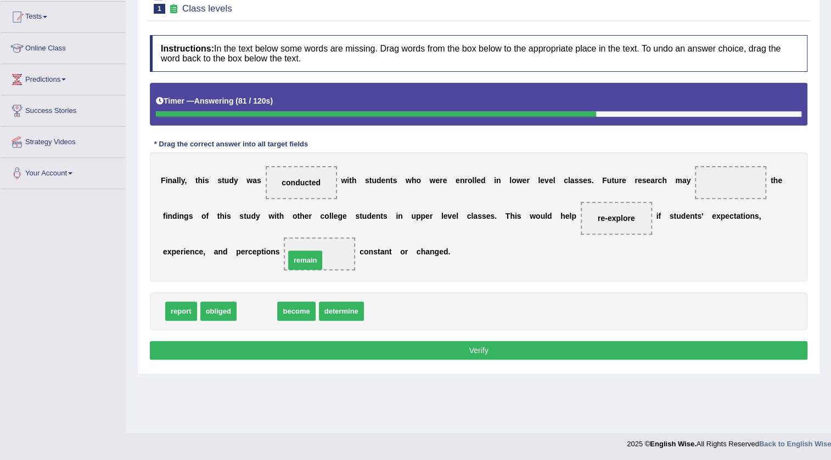
drag, startPoint x: 251, startPoint y: 313, endPoint x: 303, endPoint y: 262, distance: 73.7
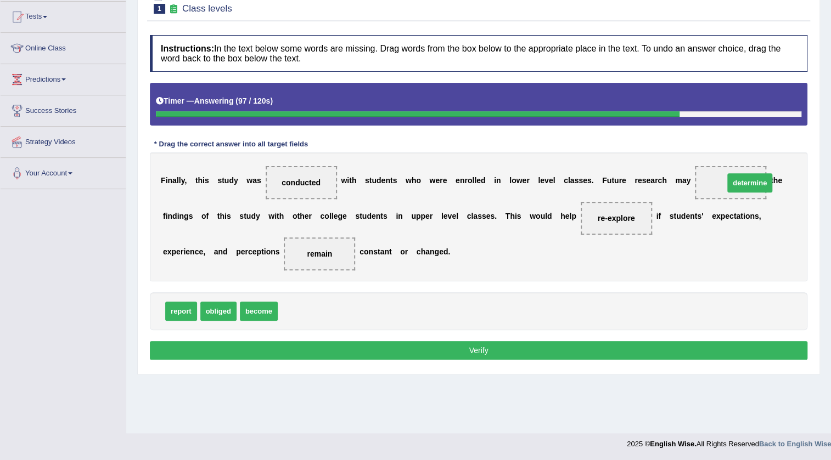
drag, startPoint x: 304, startPoint y: 309, endPoint x: 746, endPoint y: 182, distance: 459.6
click at [503, 346] on button "Verify" at bounding box center [478, 350] width 657 height 19
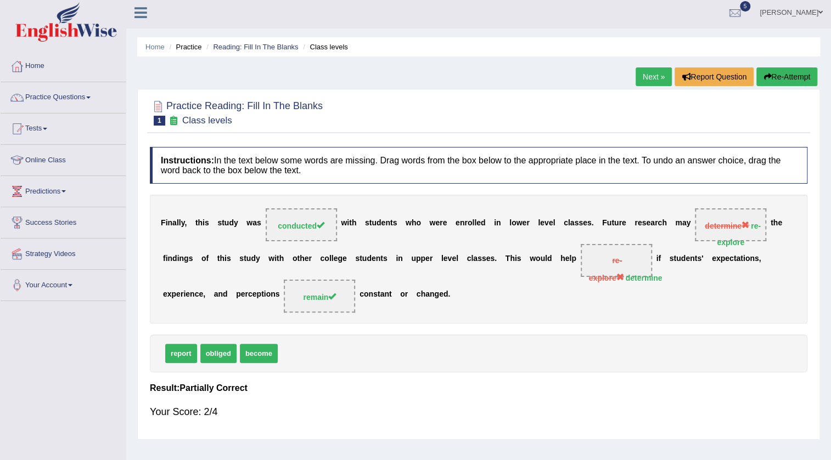
scroll to position [0, 0]
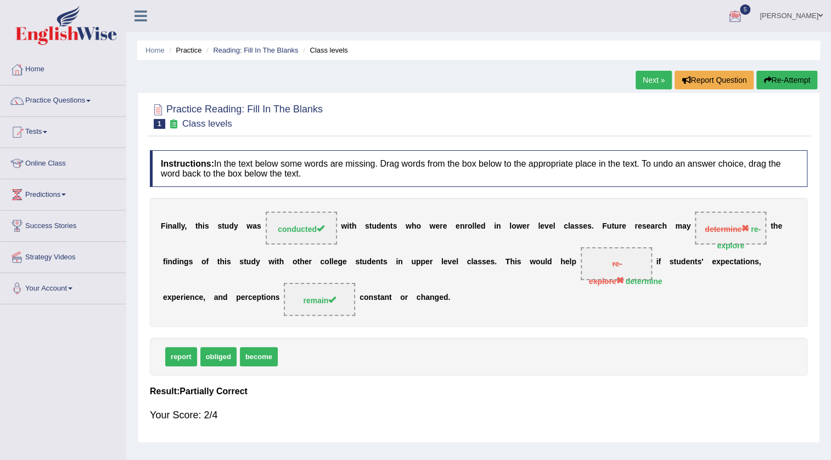
click at [647, 72] on link "Next »" at bounding box center [653, 80] width 36 height 19
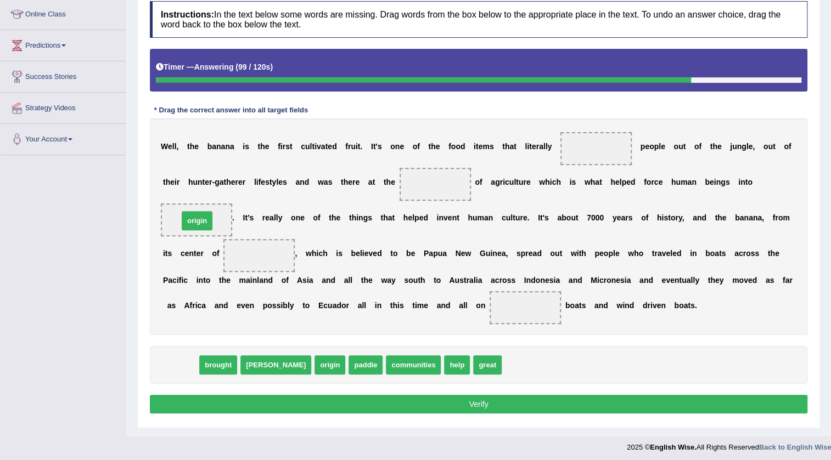
drag, startPoint x: 176, startPoint y: 368, endPoint x: 192, endPoint y: 223, distance: 145.8
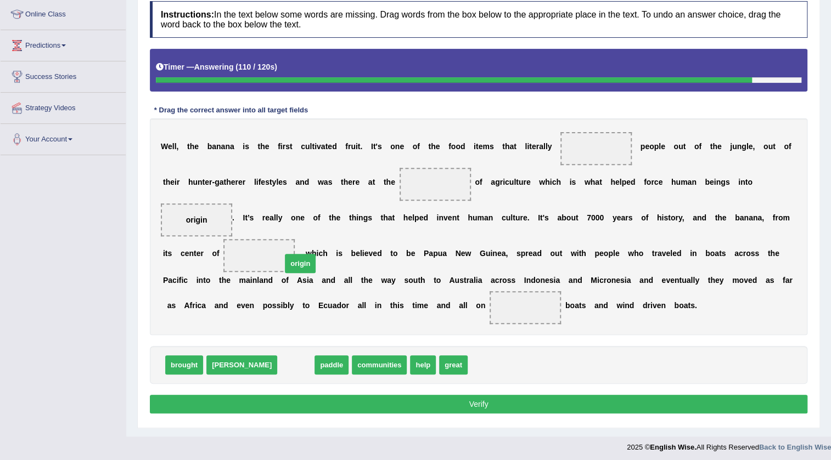
drag, startPoint x: 257, startPoint y: 363, endPoint x: 262, endPoint y: 249, distance: 114.2
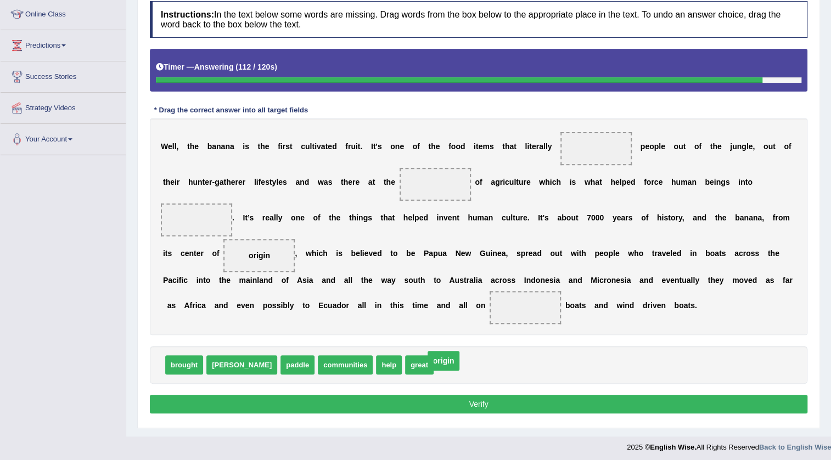
drag, startPoint x: 205, startPoint y: 219, endPoint x: 452, endPoint y: 360, distance: 284.0
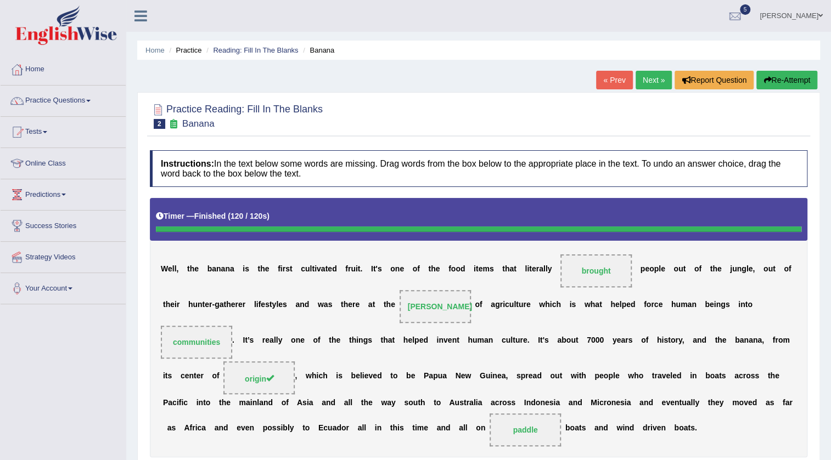
click at [642, 76] on link "Next »" at bounding box center [653, 80] width 36 height 19
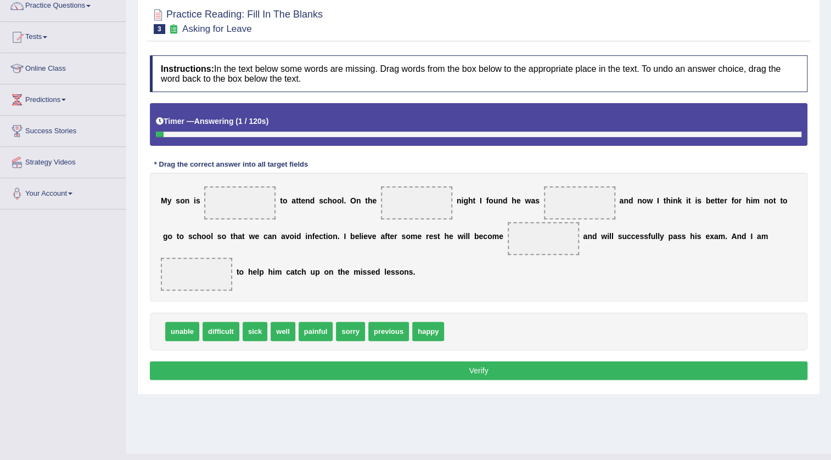
scroll to position [99, 0]
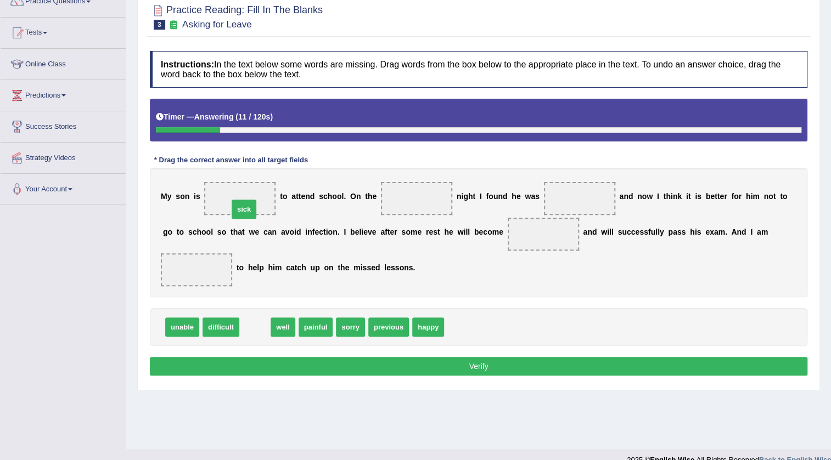
drag, startPoint x: 254, startPoint y: 328, endPoint x: 242, endPoint y: 207, distance: 121.2
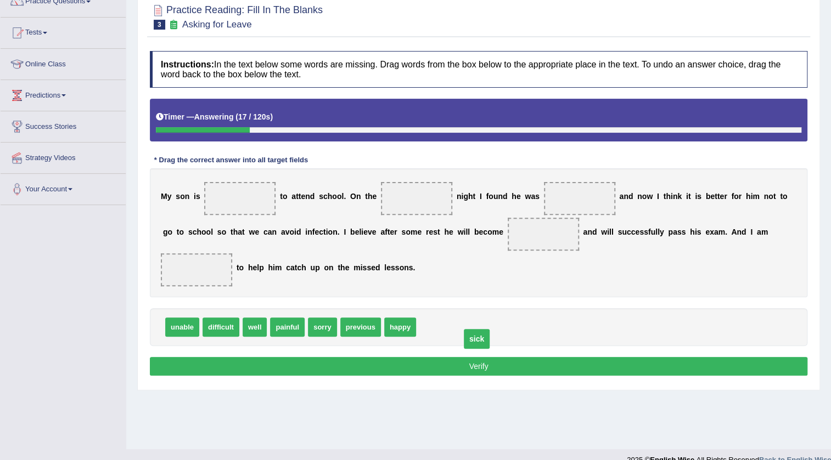
drag, startPoint x: 236, startPoint y: 200, endPoint x: 467, endPoint y: 325, distance: 262.9
drag, startPoint x: 185, startPoint y: 334, endPoint x: 224, endPoint y: 199, distance: 140.3
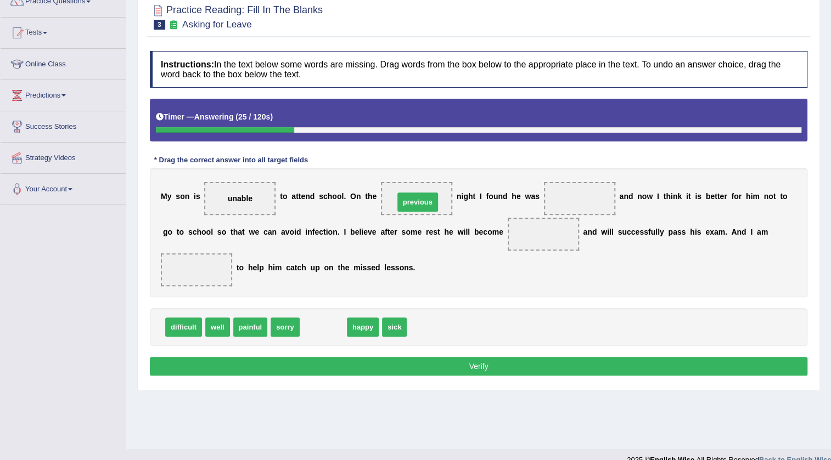
drag, startPoint x: 320, startPoint y: 326, endPoint x: 415, endPoint y: 201, distance: 156.7
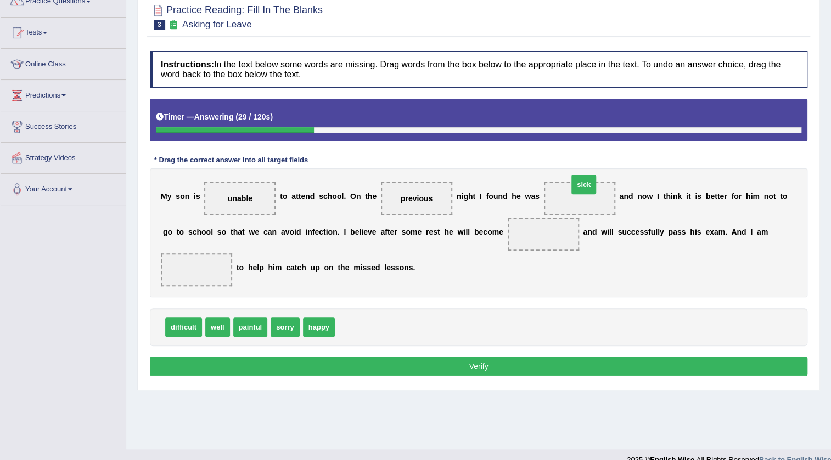
drag, startPoint x: 351, startPoint y: 330, endPoint x: 584, endPoint y: 188, distance: 273.3
drag, startPoint x: 214, startPoint y: 325, endPoint x: 567, endPoint y: 233, distance: 364.7
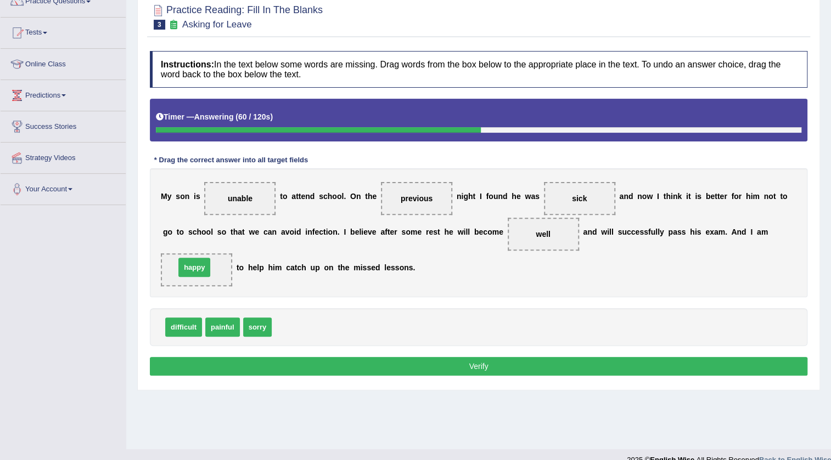
drag, startPoint x: 300, startPoint y: 328, endPoint x: 203, endPoint y: 268, distance: 113.3
click at [571, 366] on button "Verify" at bounding box center [478, 366] width 657 height 19
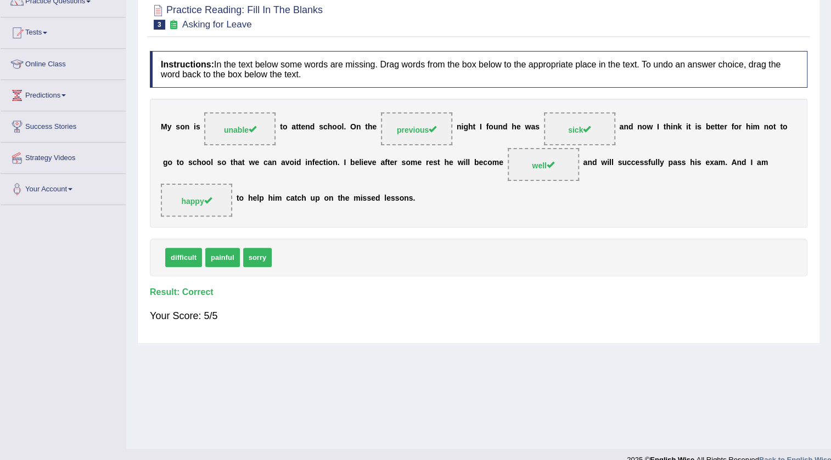
scroll to position [0, 0]
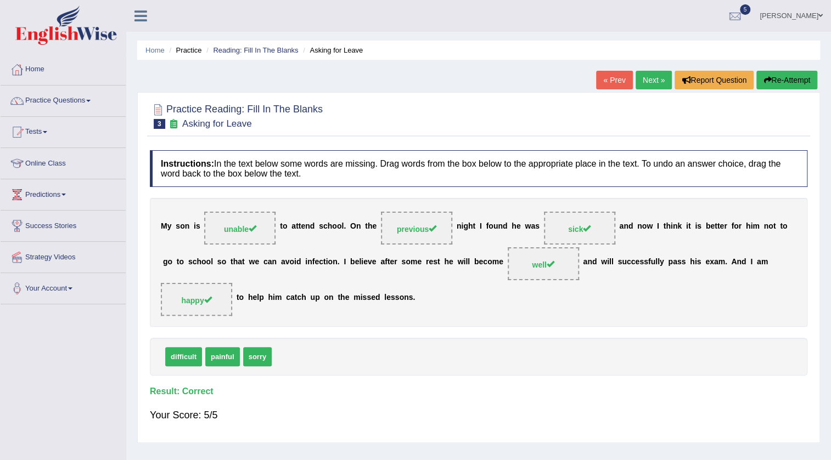
click at [646, 80] on link "Next »" at bounding box center [653, 80] width 36 height 19
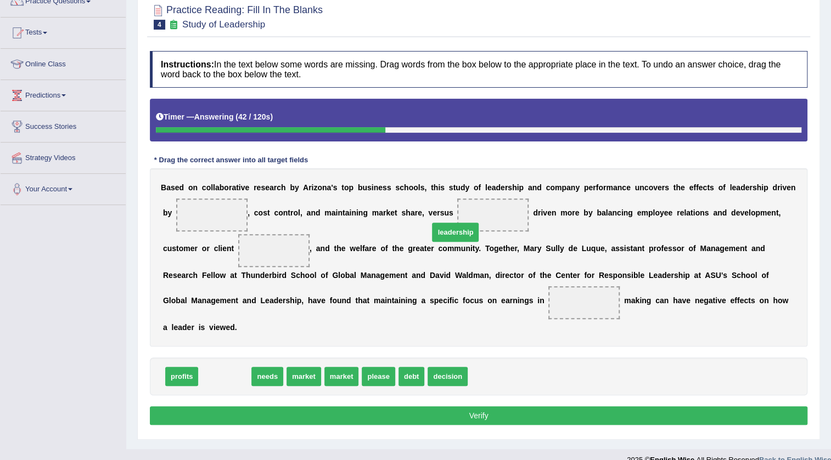
drag, startPoint x: 216, startPoint y: 379, endPoint x: 447, endPoint y: 235, distance: 271.6
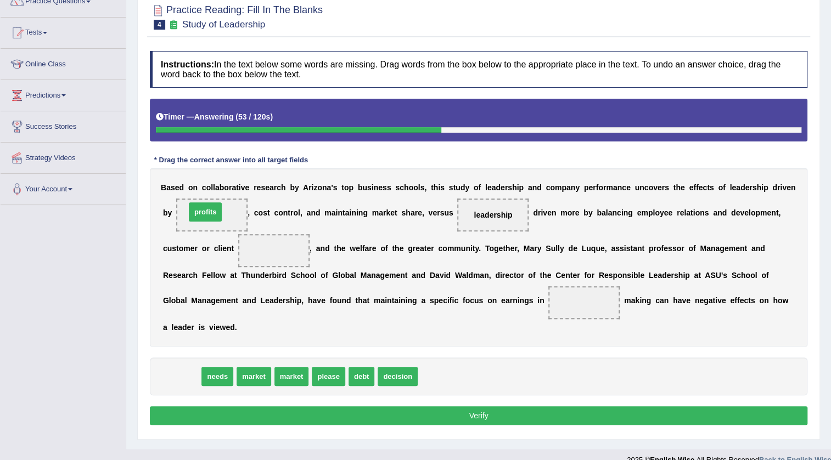
drag, startPoint x: 195, startPoint y: 317, endPoint x: 202, endPoint y: 206, distance: 111.0
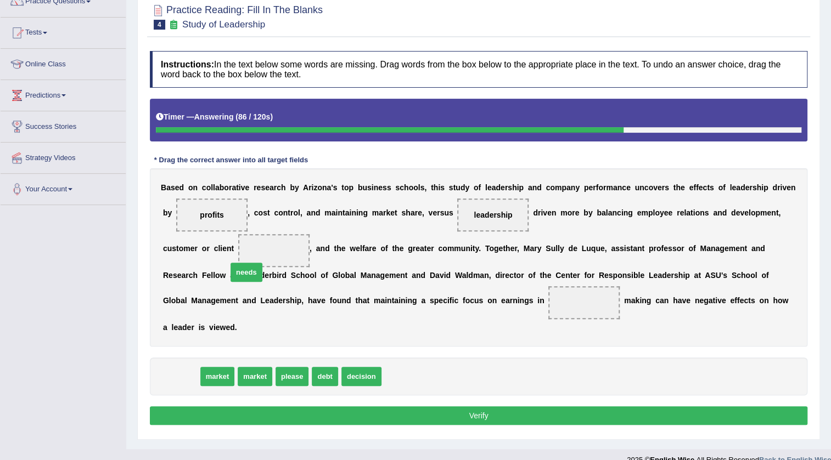
drag, startPoint x: 201, startPoint y: 345, endPoint x: 252, endPoint y: 263, distance: 96.4
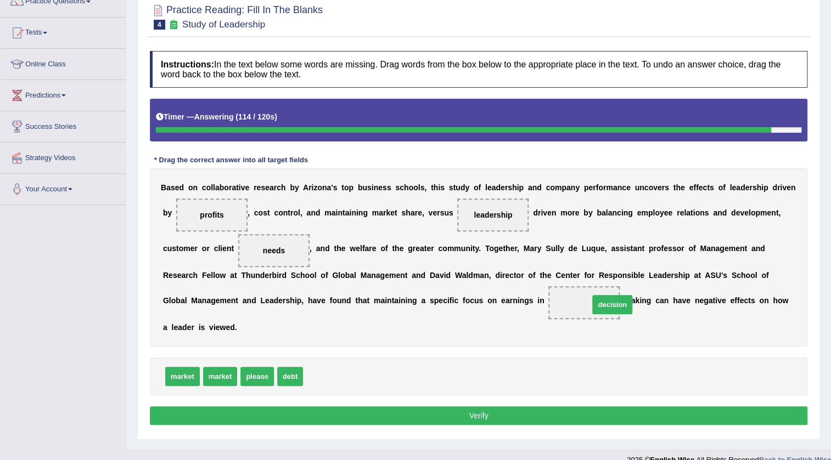
drag, startPoint x: 319, startPoint y: 379, endPoint x: 605, endPoint y: 306, distance: 294.8
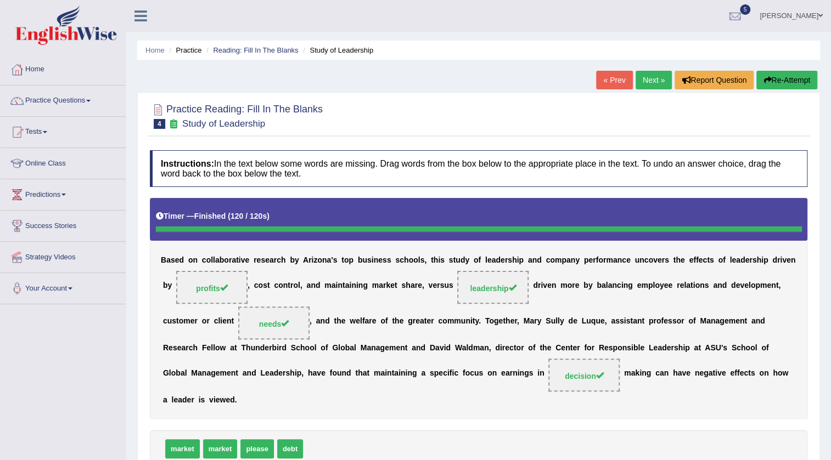
click at [653, 78] on link "Next »" at bounding box center [653, 80] width 36 height 19
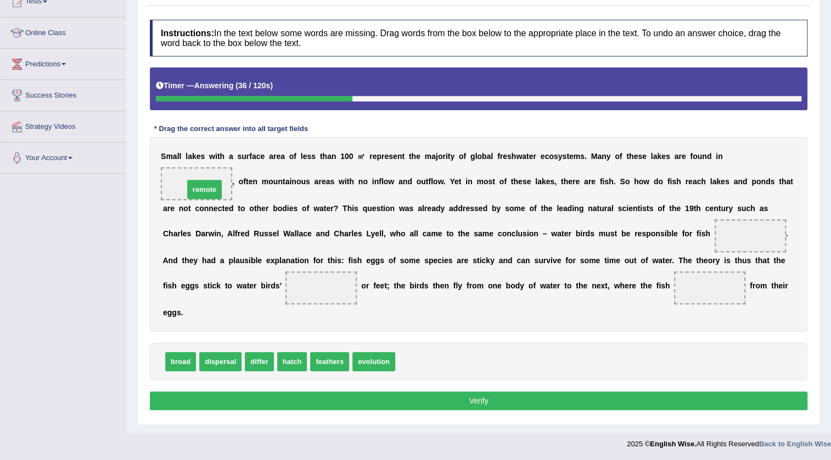
drag, startPoint x: 417, startPoint y: 353, endPoint x: 206, endPoint y: 180, distance: 272.5
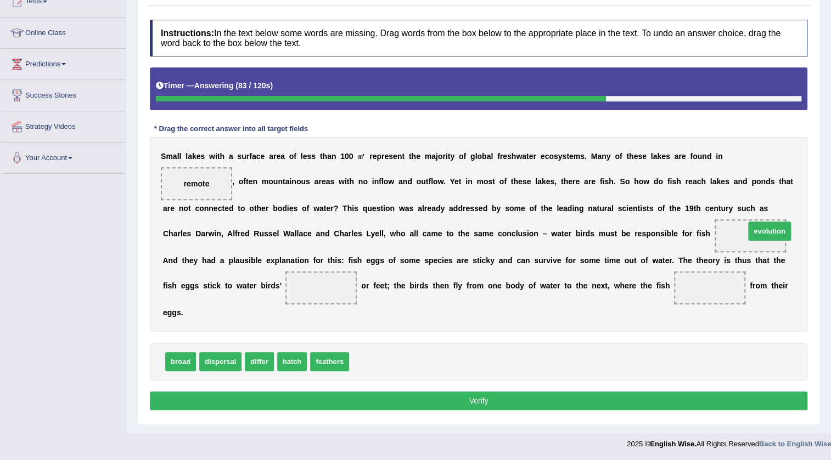
drag, startPoint x: 383, startPoint y: 352, endPoint x: 774, endPoint y: 222, distance: 411.1
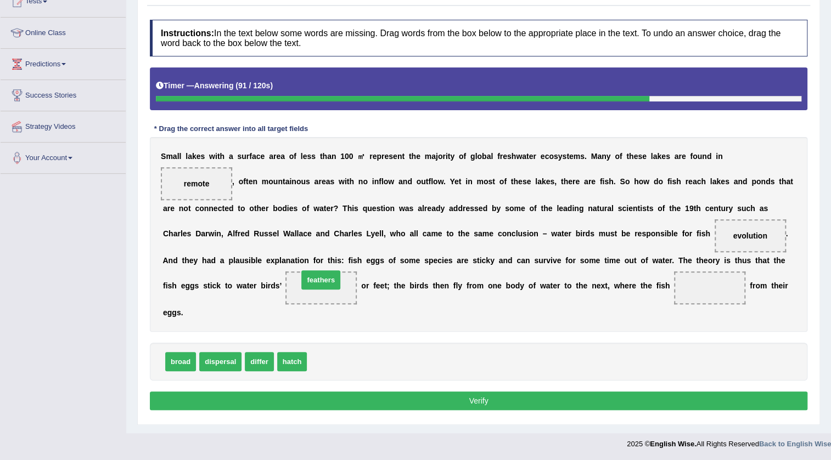
drag, startPoint x: 338, startPoint y: 363, endPoint x: 330, endPoint y: 281, distance: 82.2
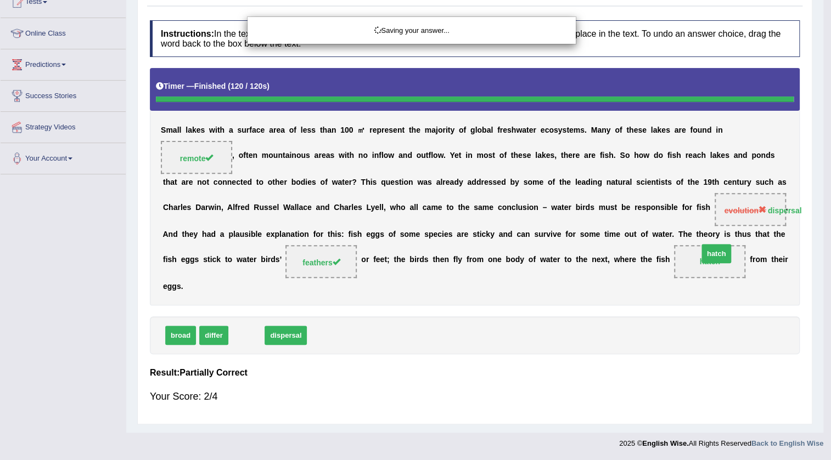
drag, startPoint x: 246, startPoint y: 362, endPoint x: 710, endPoint y: 296, distance: 468.8
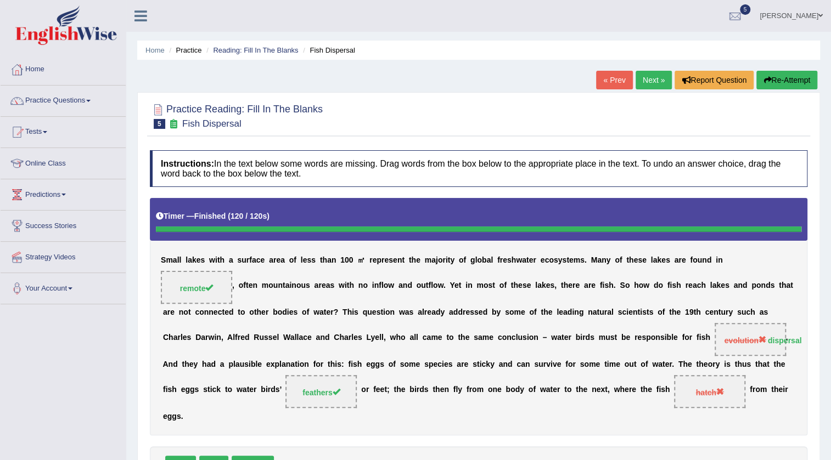
click at [649, 82] on link "Next »" at bounding box center [653, 80] width 36 height 19
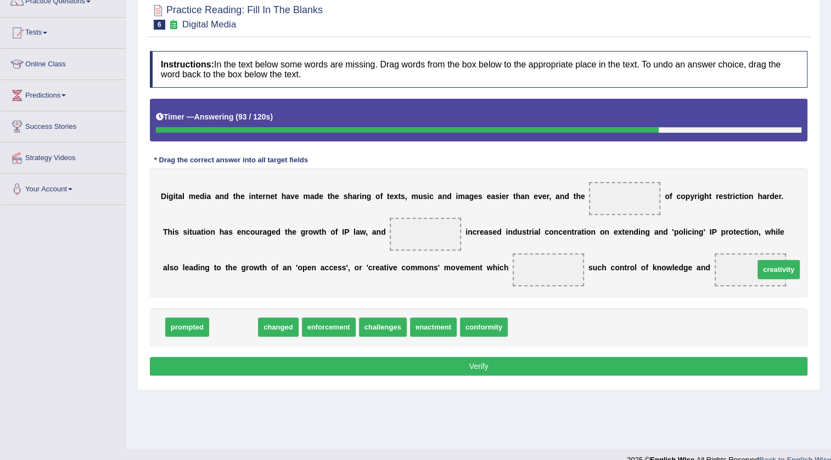
drag, startPoint x: 234, startPoint y: 324, endPoint x: 779, endPoint y: 266, distance: 547.8
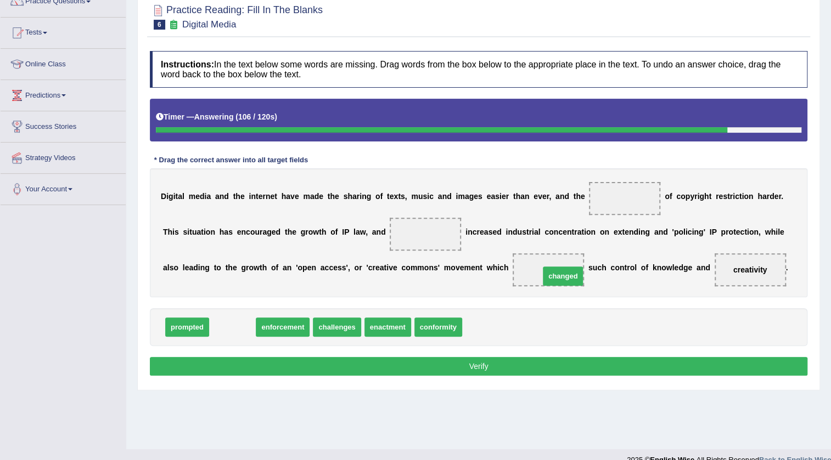
drag, startPoint x: 230, startPoint y: 335, endPoint x: 560, endPoint y: 284, distance: 333.6
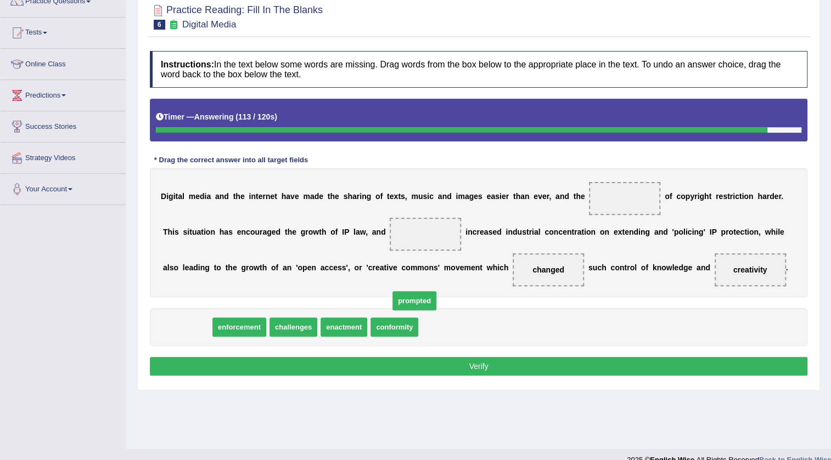
drag, startPoint x: 196, startPoint y: 329, endPoint x: 421, endPoint y: 313, distance: 225.0
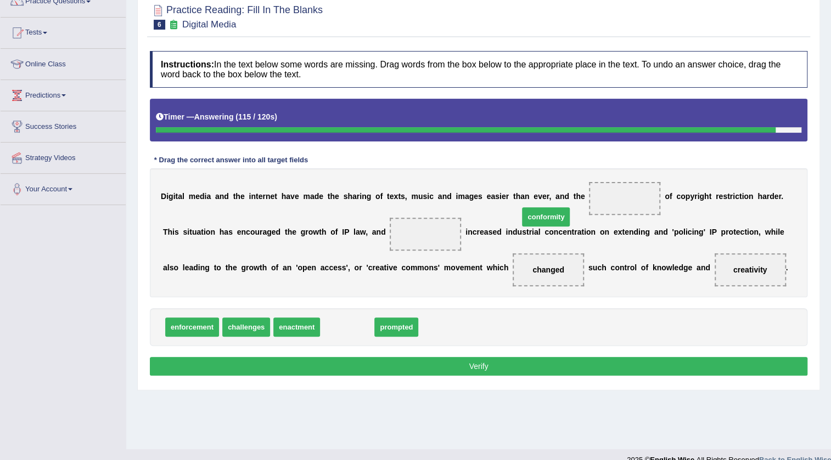
drag, startPoint x: 385, startPoint y: 299, endPoint x: 427, endPoint y: 225, distance: 85.3
click at [522, 219] on span "conformity" at bounding box center [546, 216] width 48 height 19
drag, startPoint x: 391, startPoint y: 249, endPoint x: 397, endPoint y: 242, distance: 8.9
click at [397, 242] on div "Instructions: In the text below some words are missing. Drag words from the box…" at bounding box center [478, 215] width 663 height 339
drag, startPoint x: 344, startPoint y: 321, endPoint x: 411, endPoint y: 230, distance: 113.0
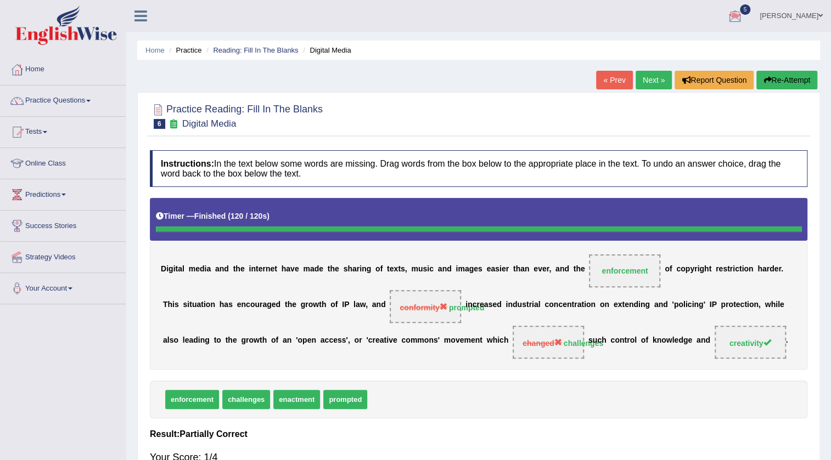
click at [651, 80] on link "Next »" at bounding box center [653, 80] width 36 height 19
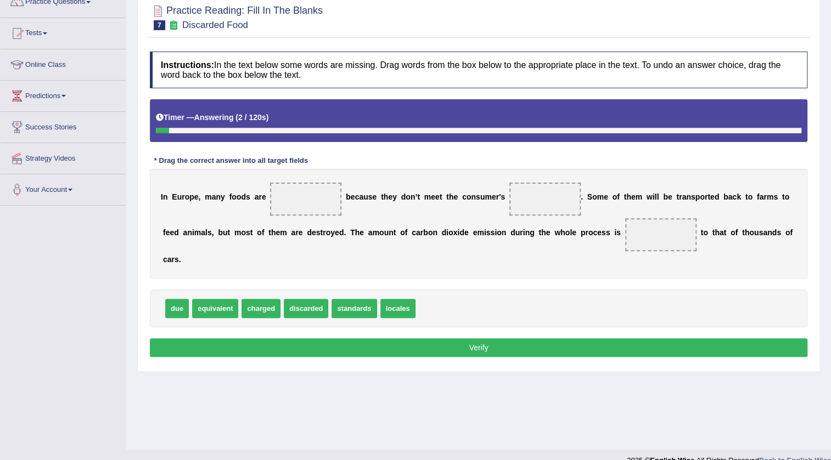
scroll to position [99, 0]
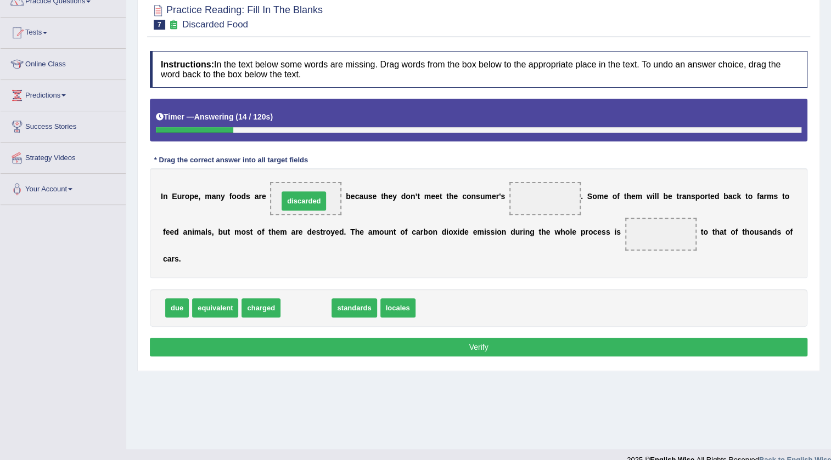
drag, startPoint x: 309, startPoint y: 306, endPoint x: 307, endPoint y: 199, distance: 107.0
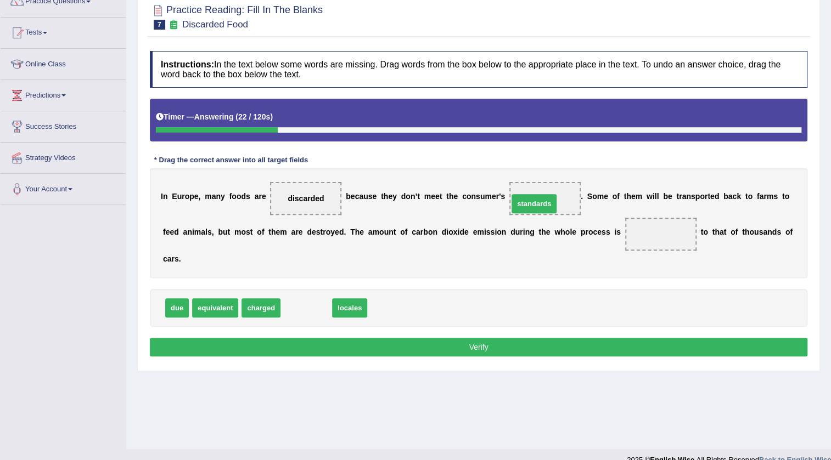
drag, startPoint x: 313, startPoint y: 311, endPoint x: 541, endPoint y: 207, distance: 250.4
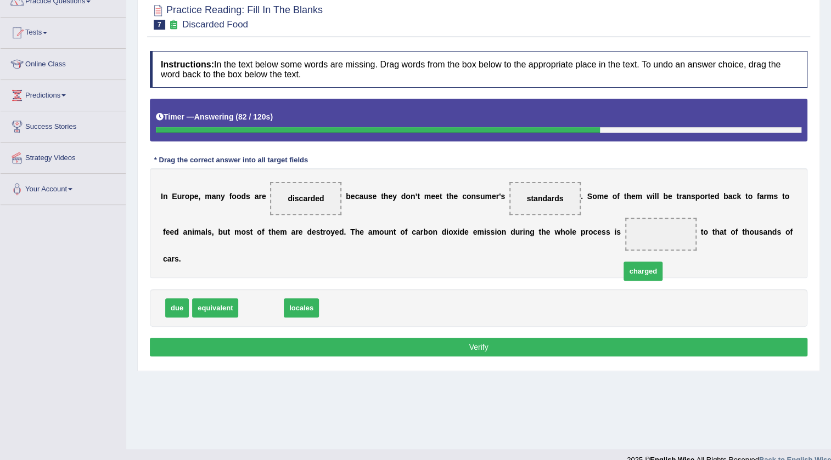
drag, startPoint x: 264, startPoint y: 308, endPoint x: 707, endPoint y: 245, distance: 446.6
click at [620, 346] on button "Verify" at bounding box center [478, 347] width 657 height 19
